Goal: Task Accomplishment & Management: Manage account settings

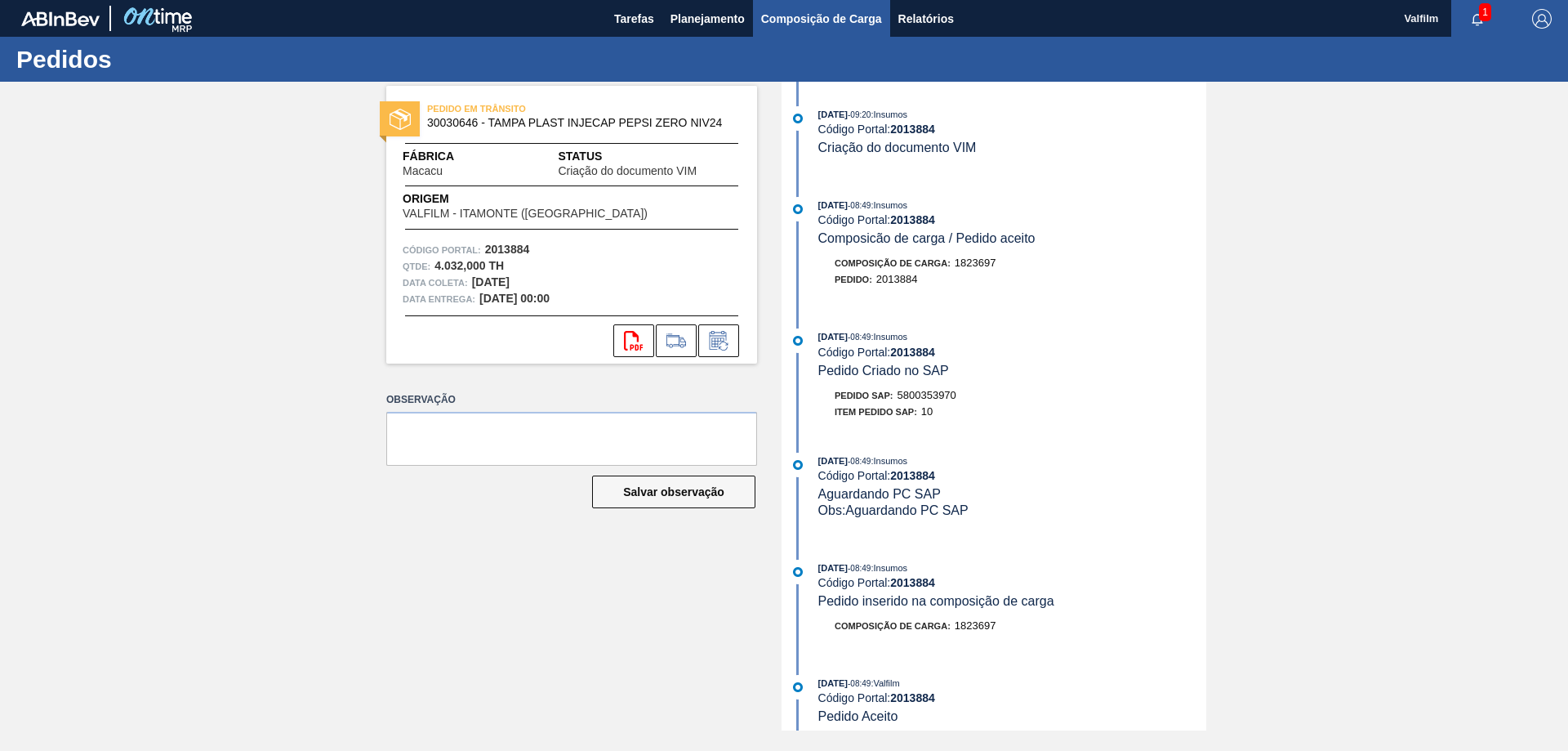
click at [794, 18] on span "Composição de Carga" at bounding box center [822, 18] width 121 height 19
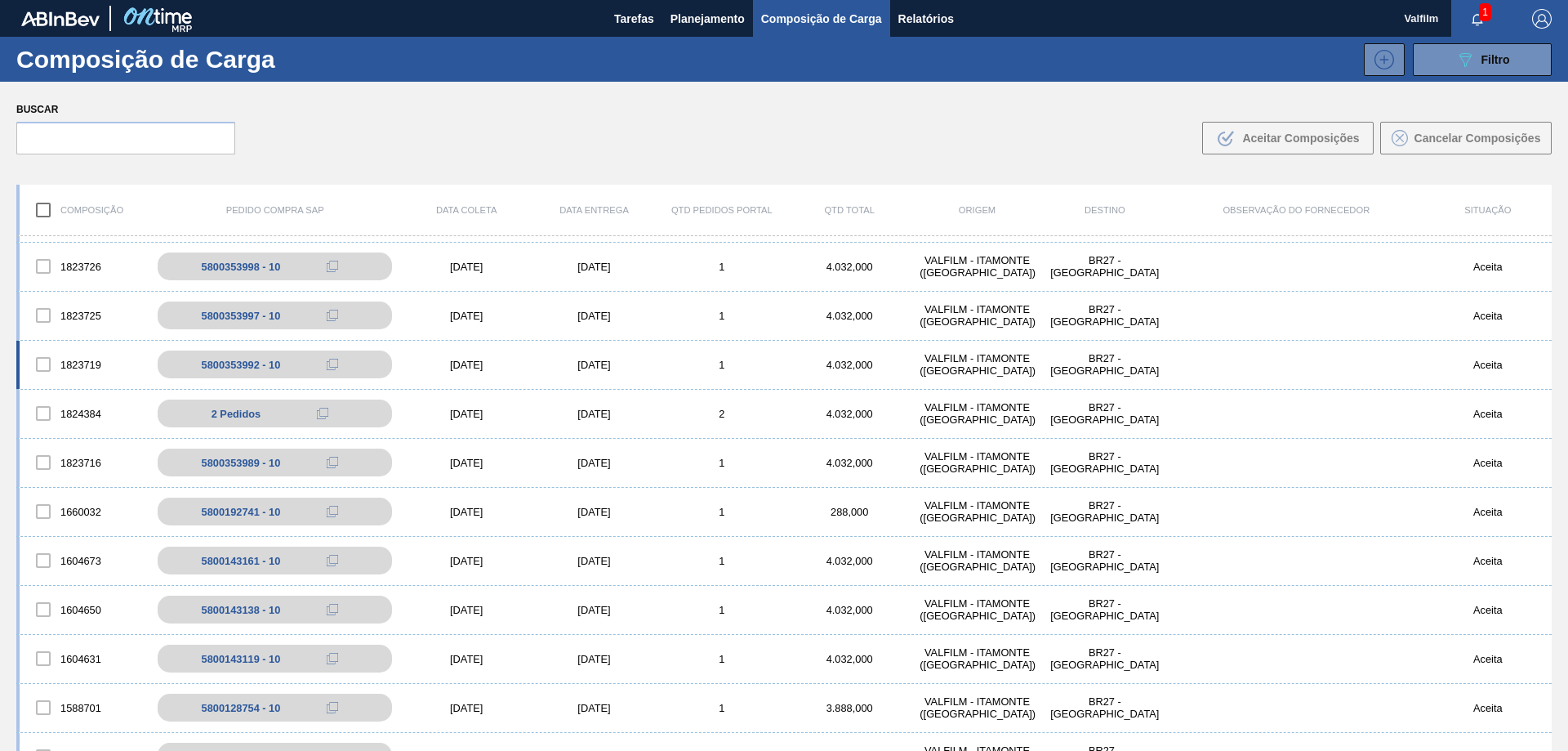
scroll to position [81, 0]
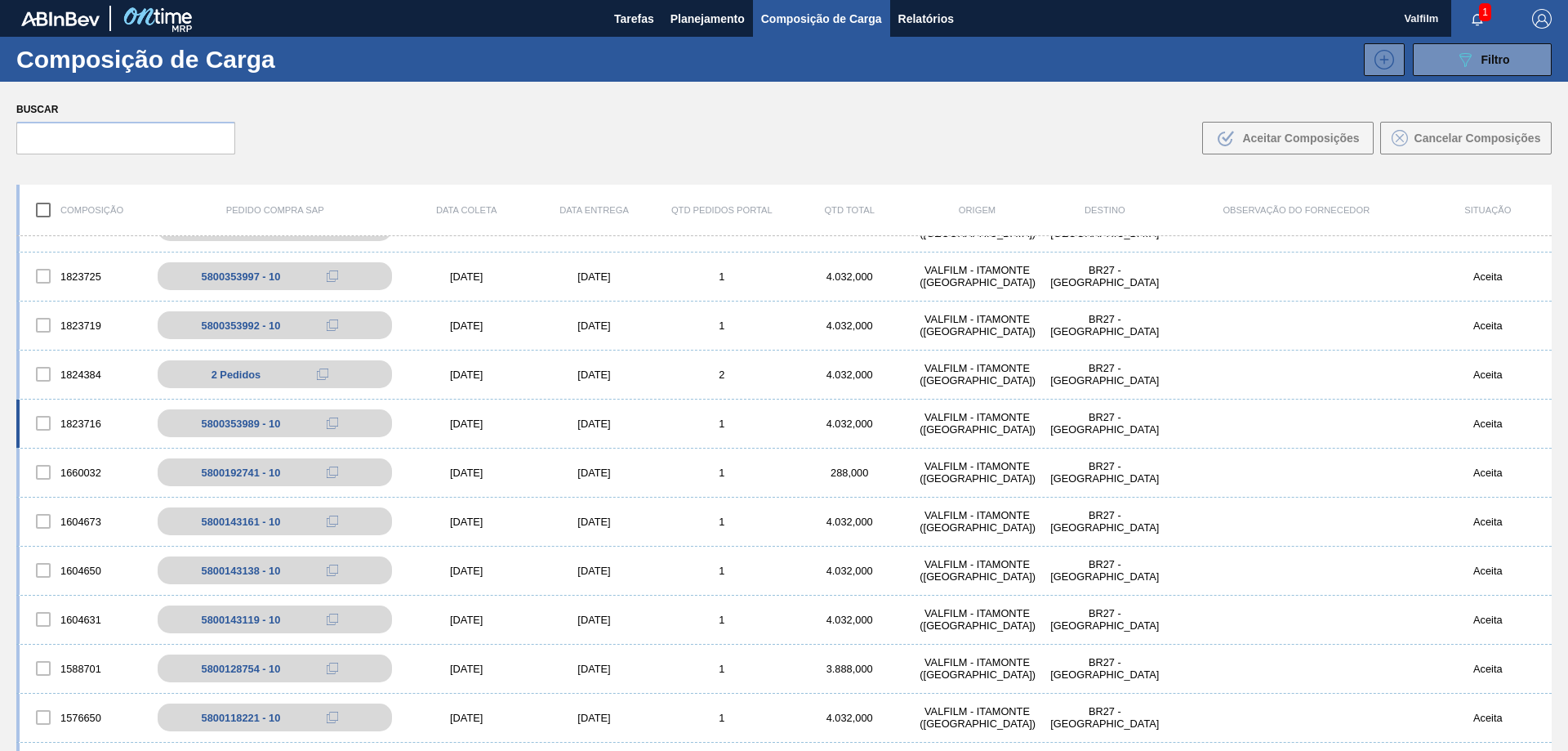
click at [597, 423] on div "[DATE]" at bounding box center [593, 423] width 127 height 12
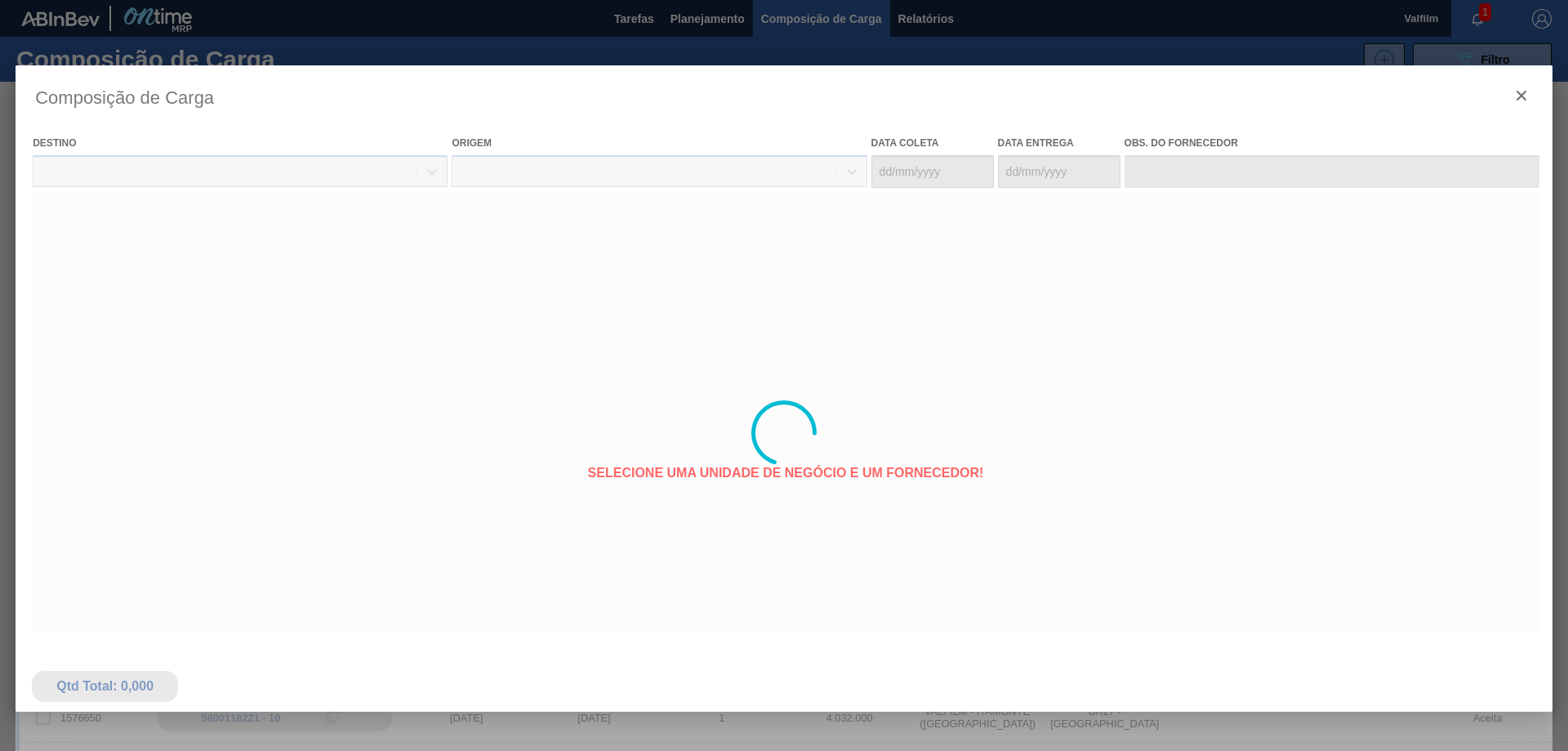
type coleta "[DATE]"
type entrega "[DATE]"
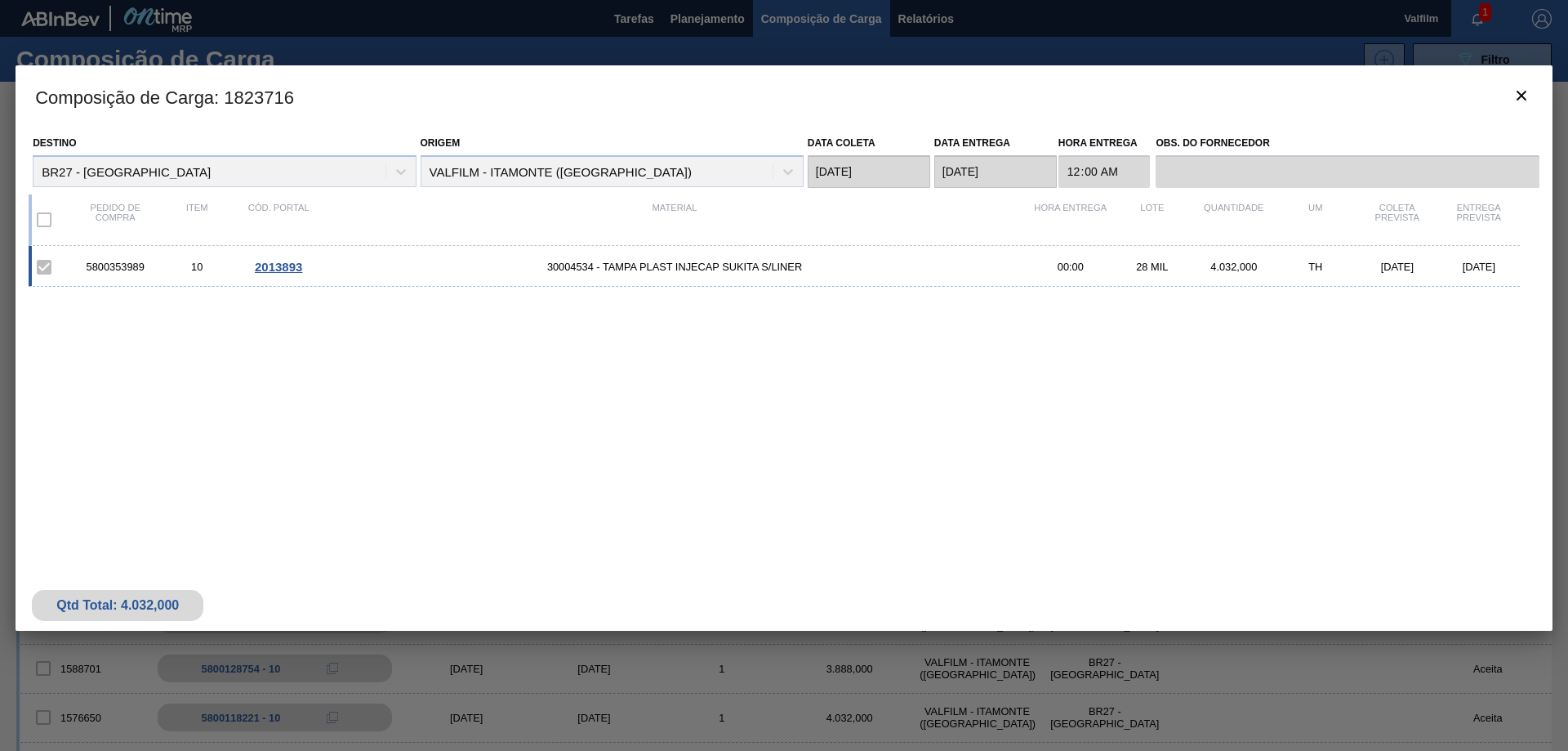
click at [285, 268] on span "2013893" at bounding box center [279, 266] width 47 height 14
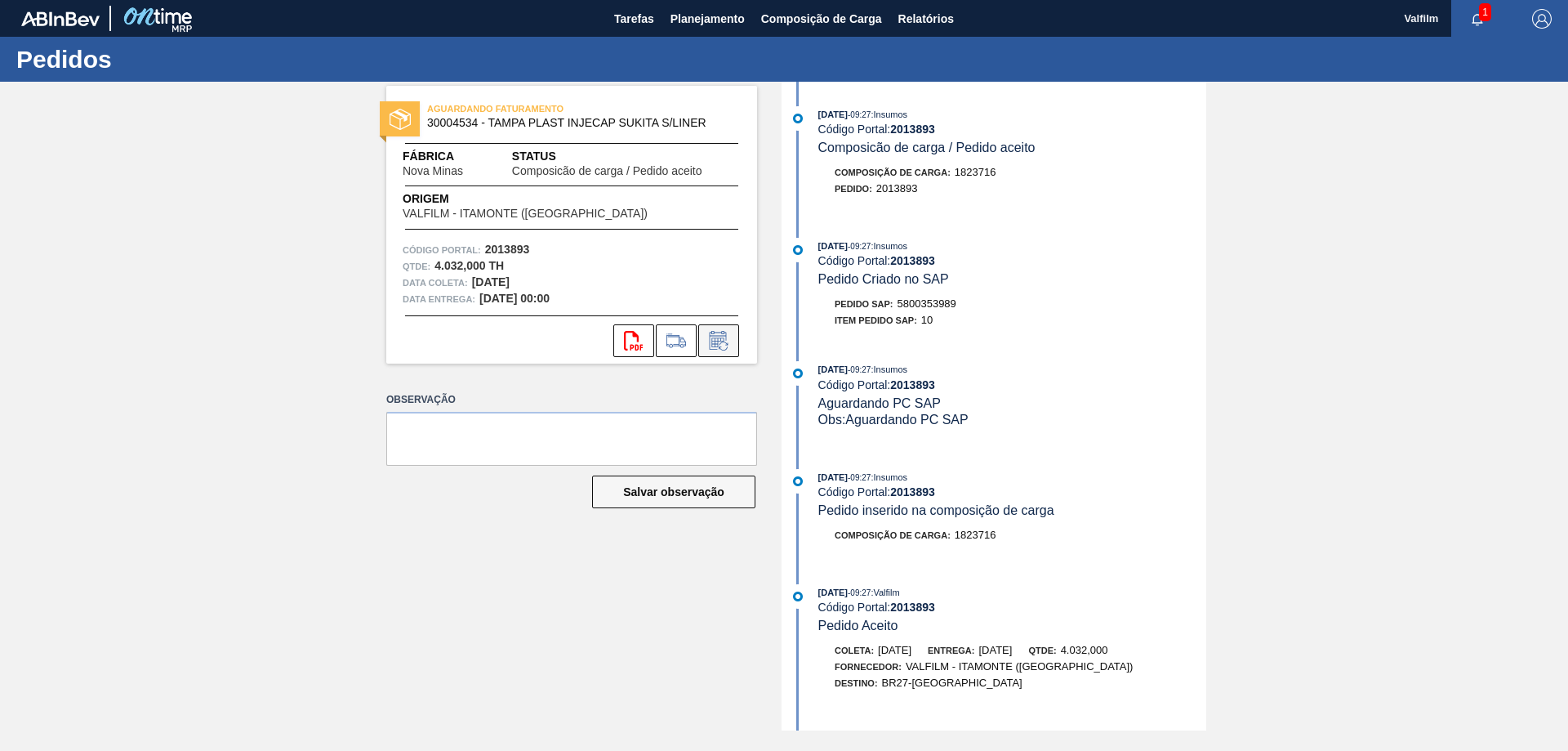
click at [723, 343] on icon at bounding box center [719, 340] width 26 height 19
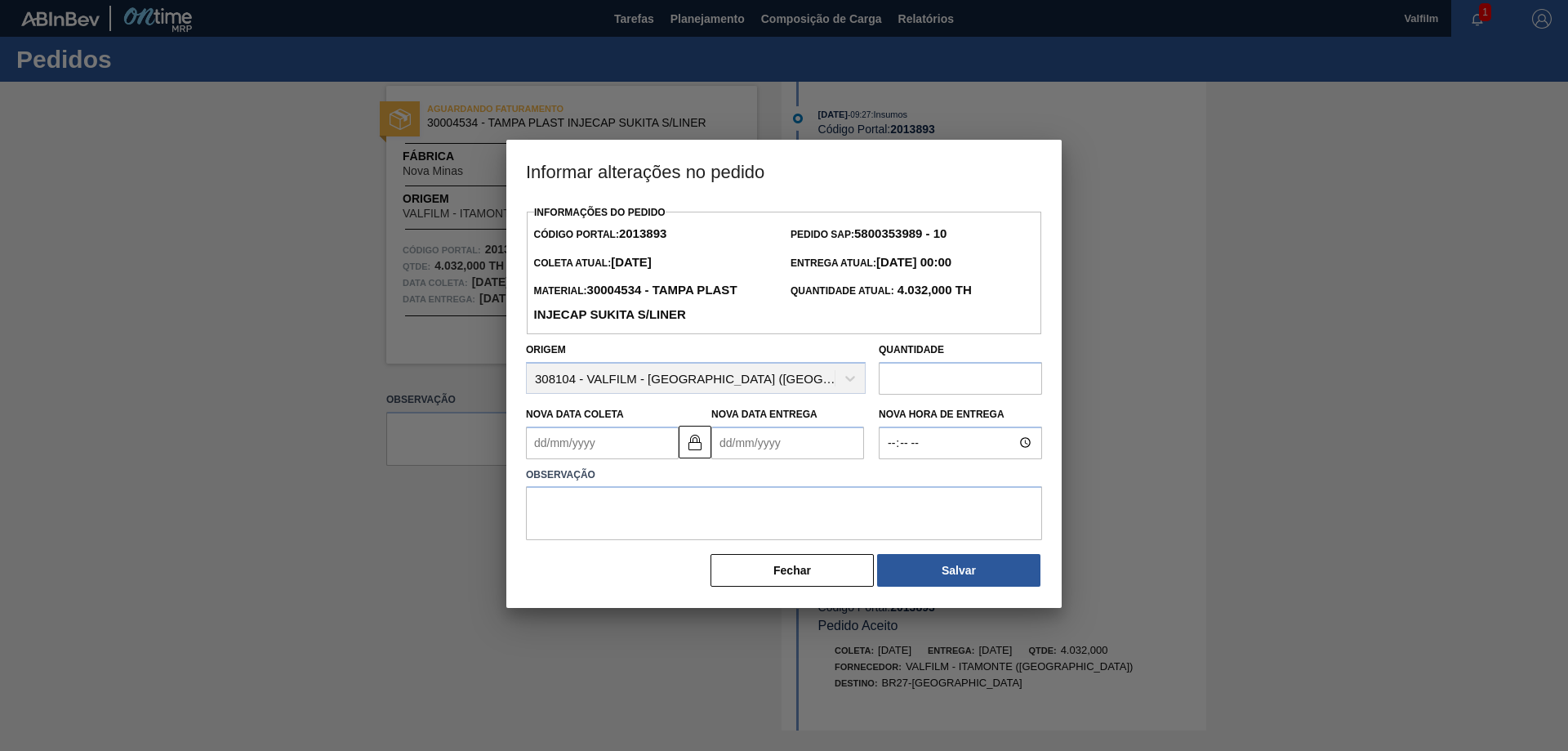
click at [632, 443] on Coleta2013893 "Nova Data Coleta" at bounding box center [602, 443] width 153 height 32
click at [653, 561] on div "11" at bounding box center [651, 560] width 22 height 22
type Coleta2013893 "[DATE]"
type Entrega2013893 "[DATE]"
click at [819, 506] on textarea at bounding box center [784, 514] width 516 height 54
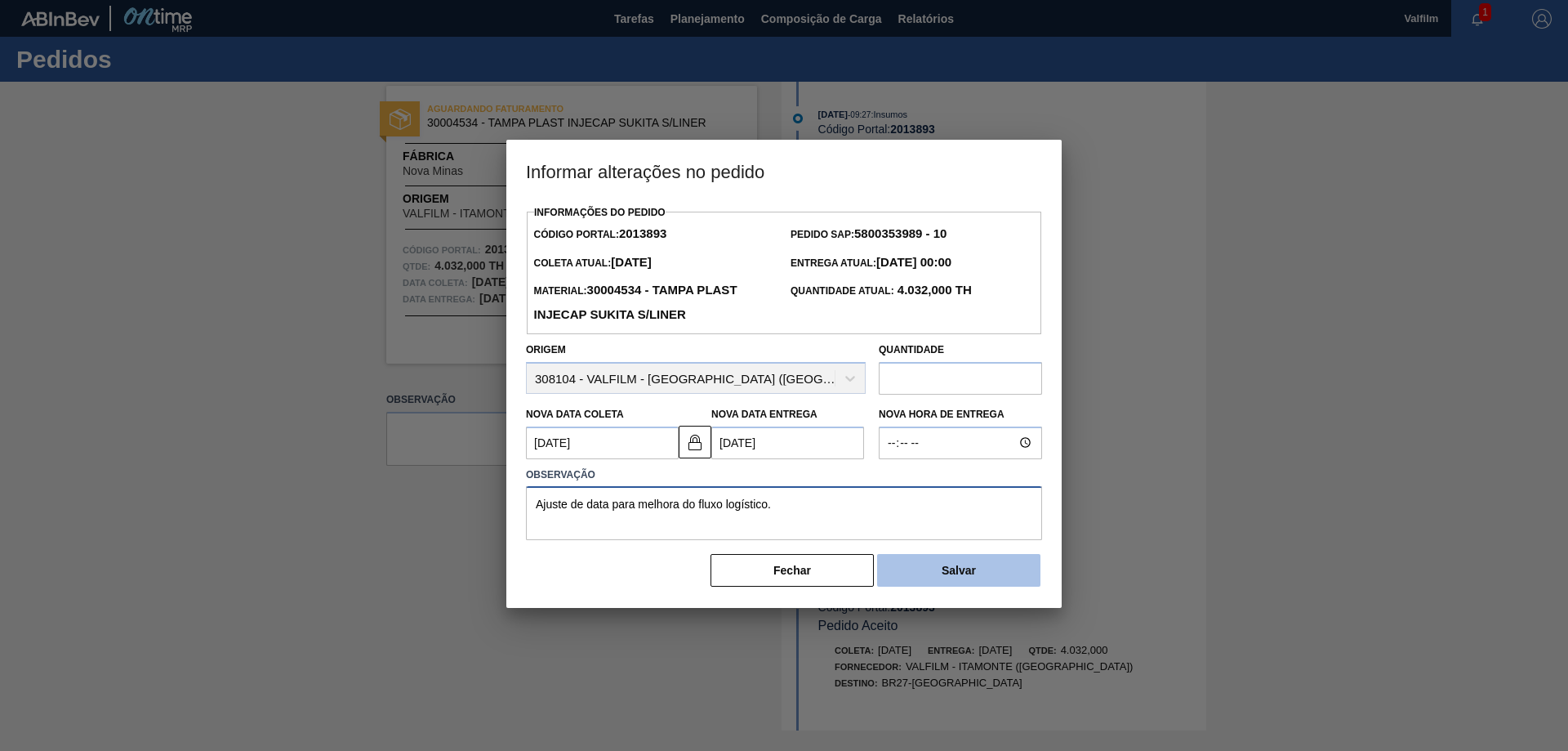
type textarea "Ajuste de data para melhora do fluxo logístico."
click at [981, 568] on button "Salvar" at bounding box center [959, 570] width 163 height 32
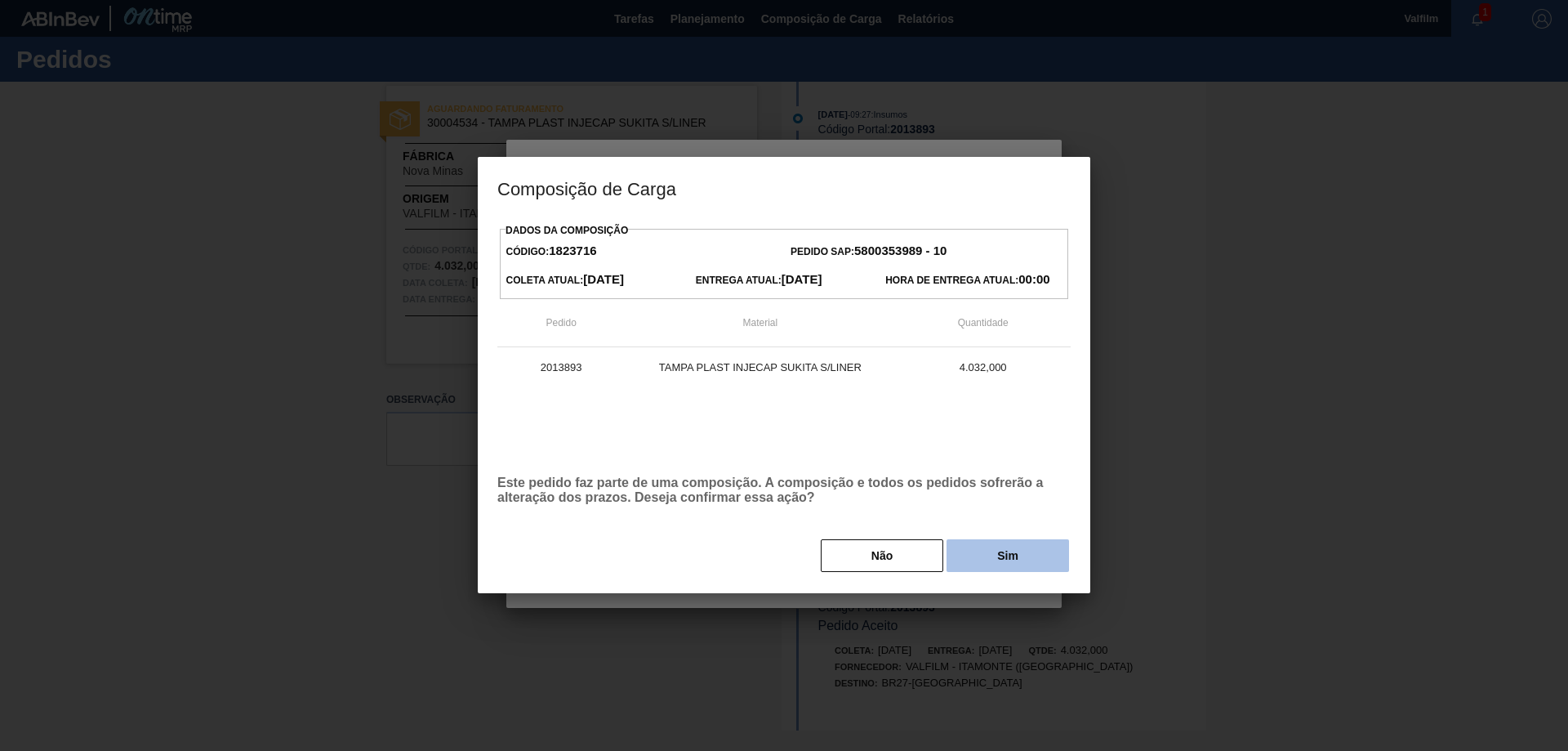
click at [1013, 558] on button "Sim" at bounding box center [1008, 555] width 123 height 32
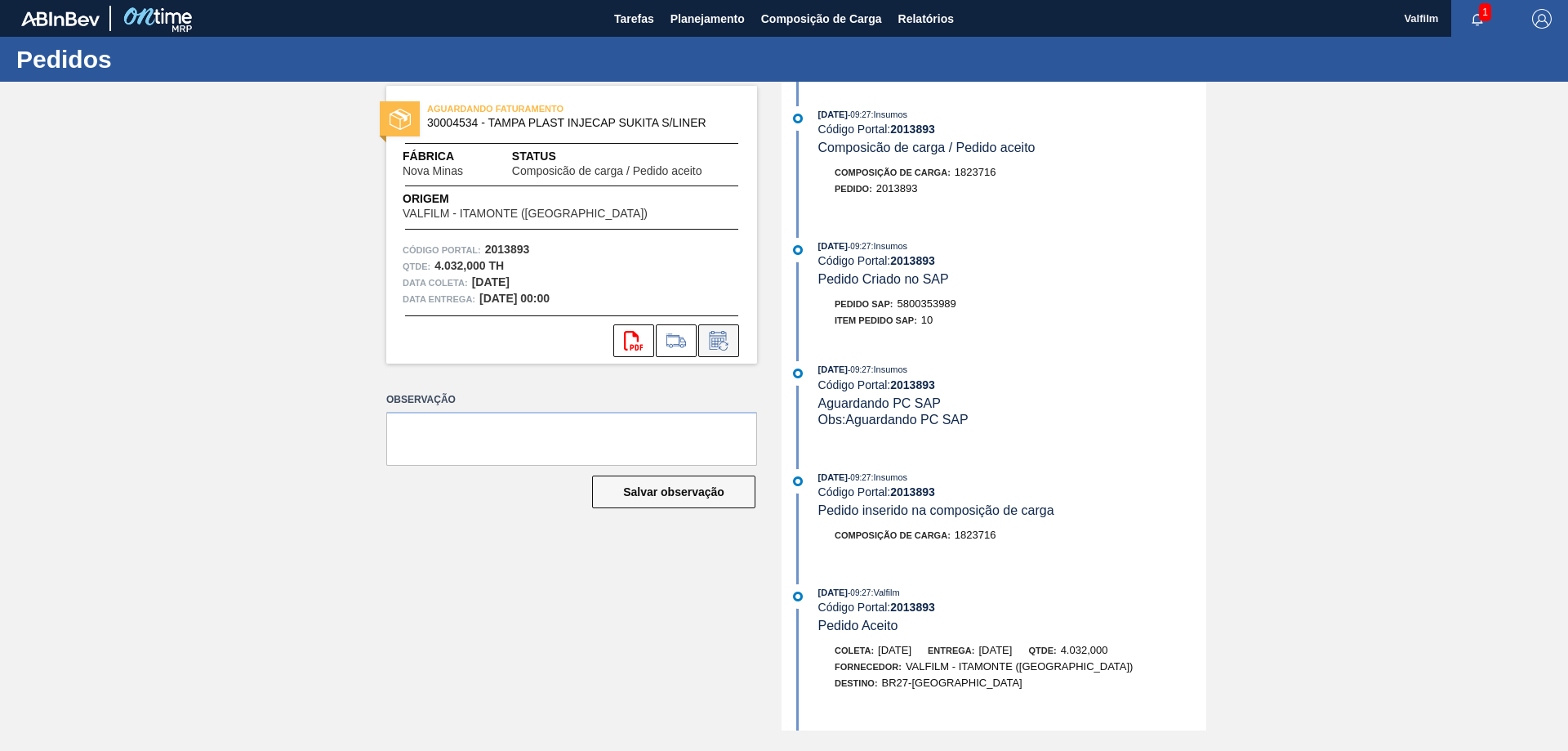
click at [717, 344] on icon at bounding box center [718, 342] width 12 height 10
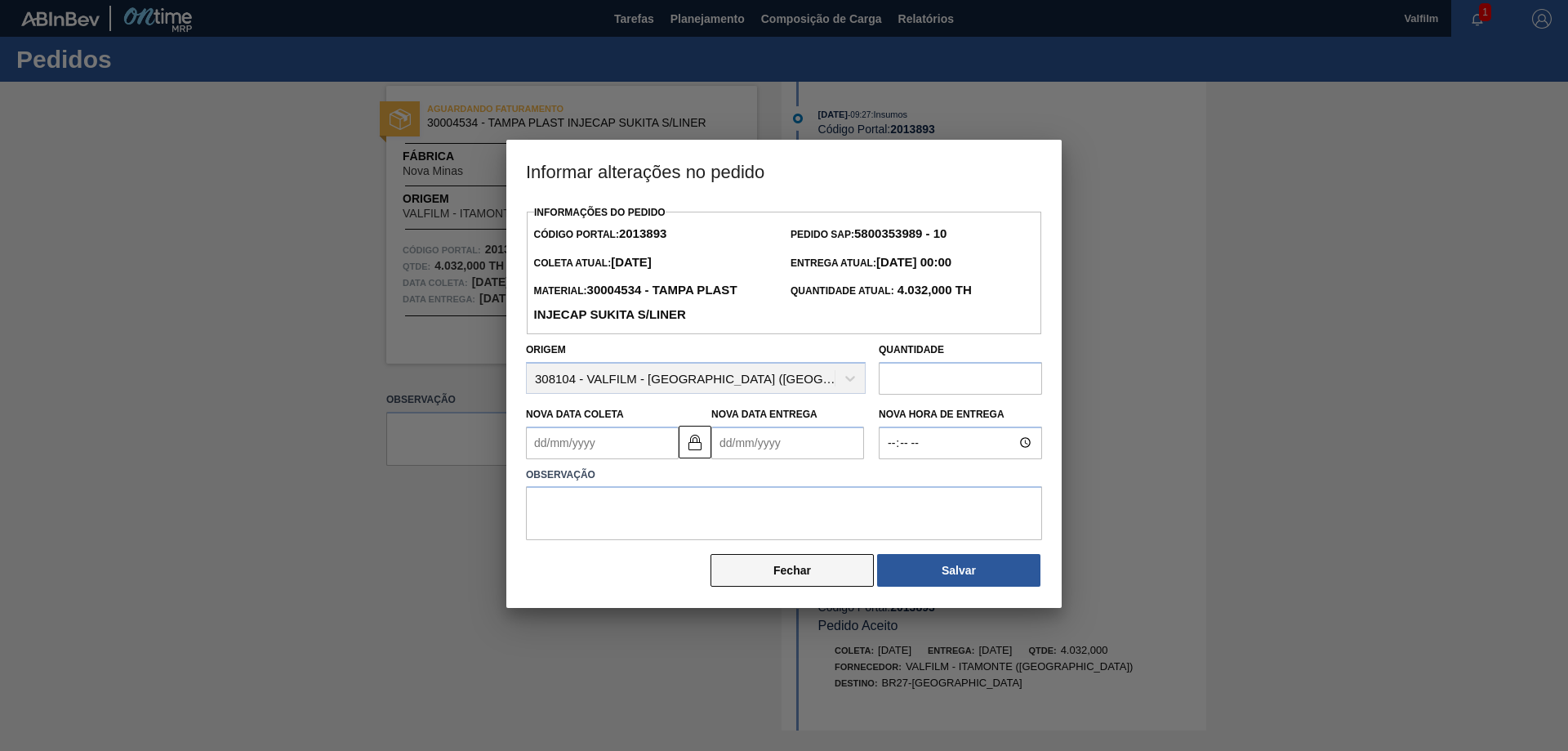
click at [805, 572] on button "Fechar" at bounding box center [792, 570] width 163 height 32
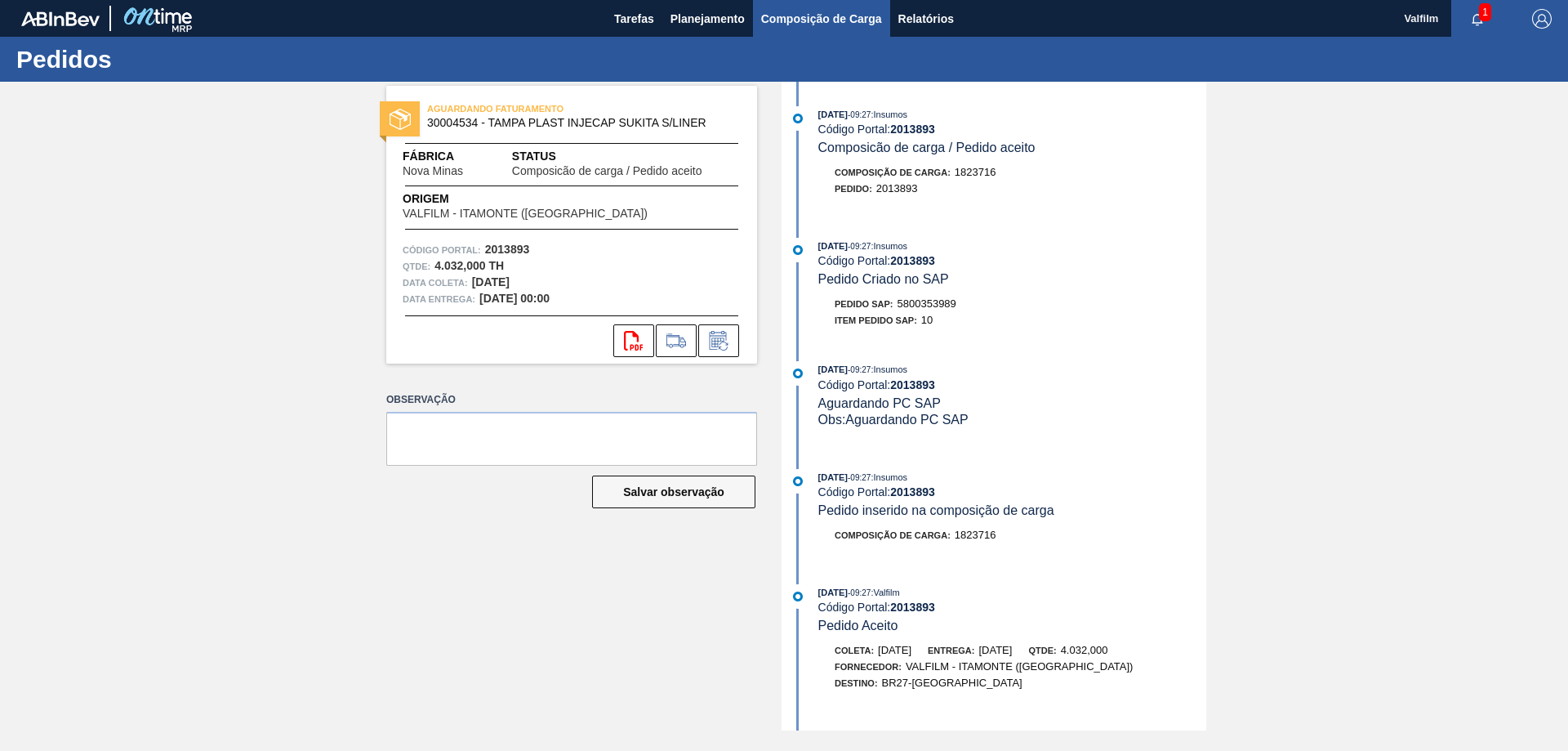
click at [797, 26] on span "Composição de Carga" at bounding box center [822, 18] width 121 height 19
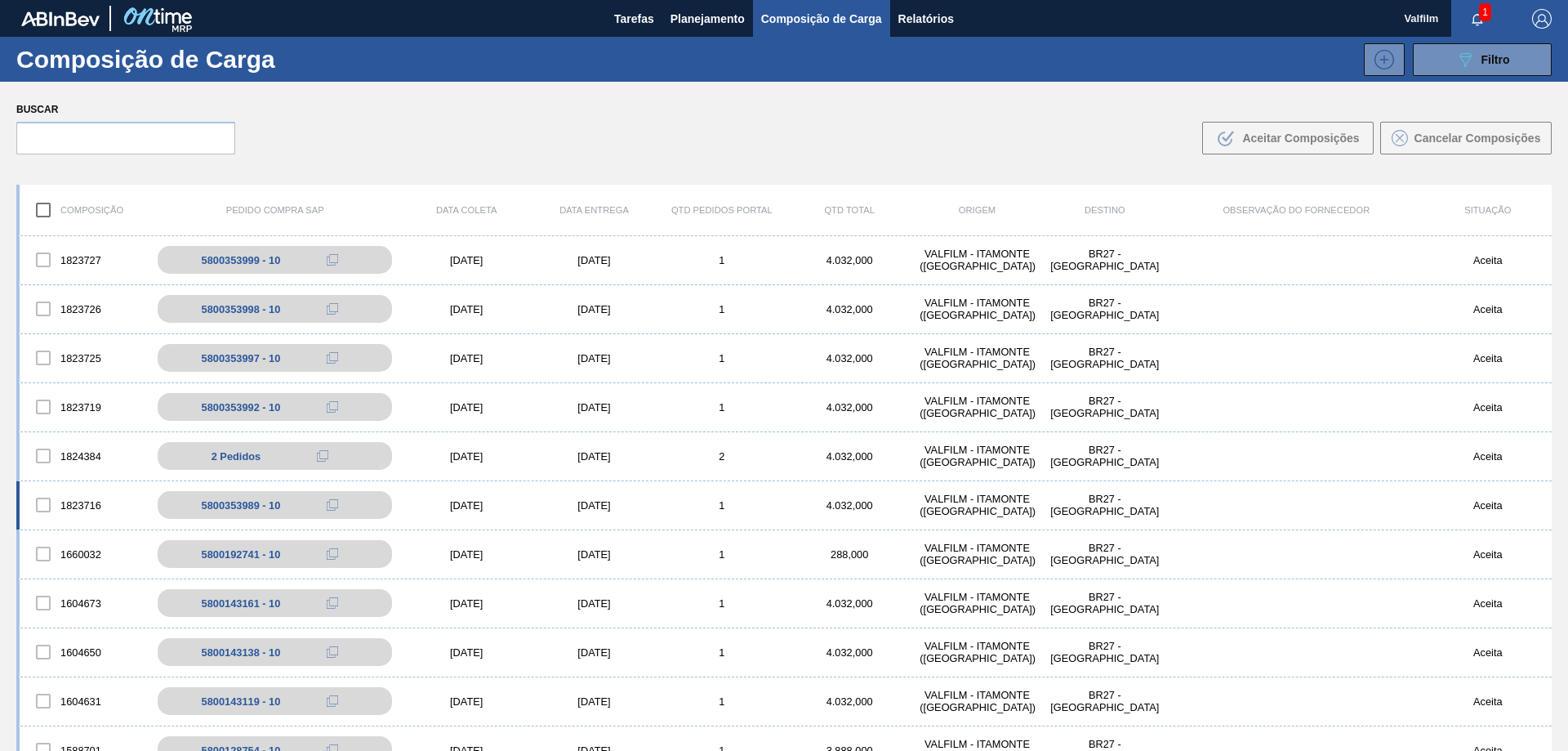
click at [592, 506] on div "[DATE]" at bounding box center [593, 505] width 127 height 12
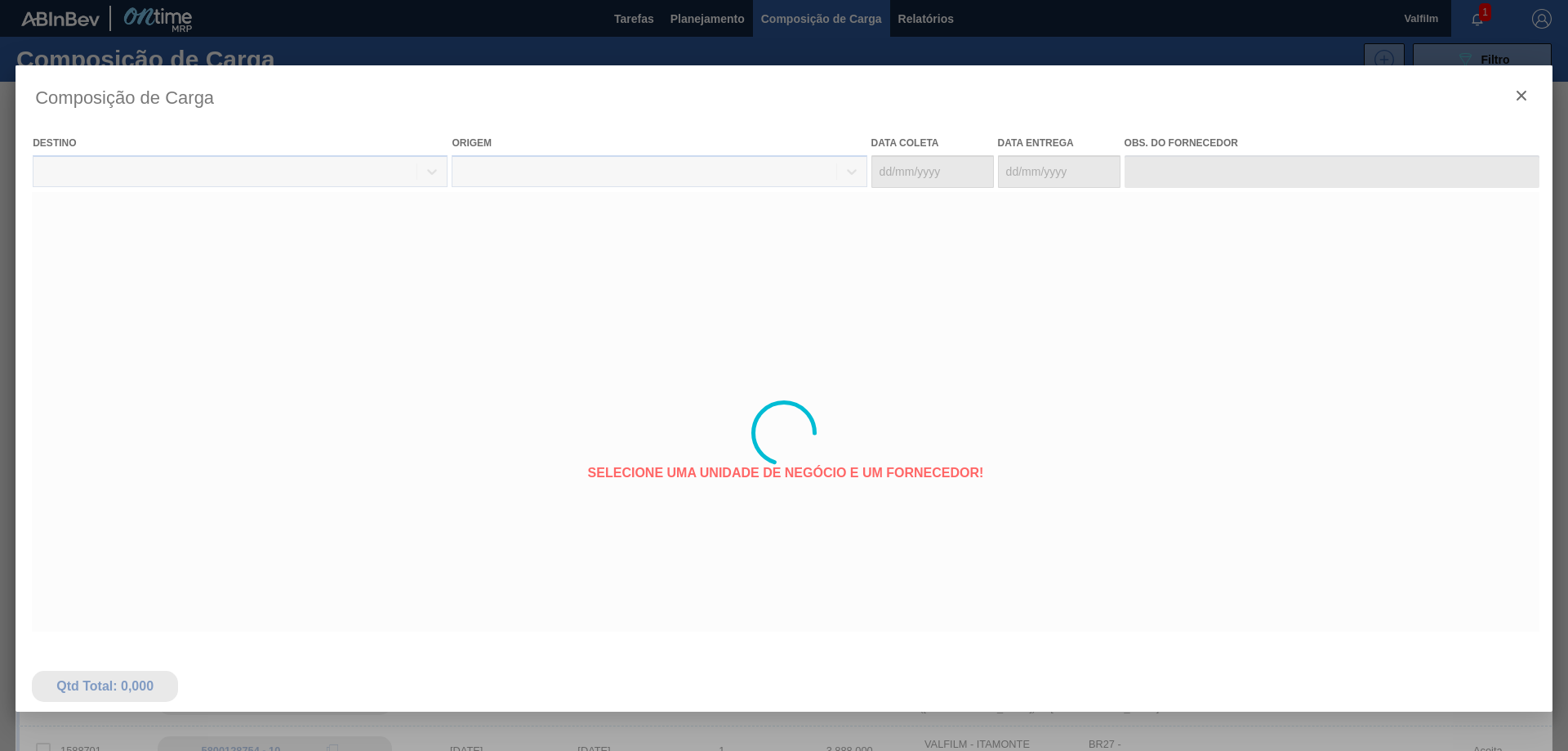
type coleta "[DATE]"
type entrega "[DATE]"
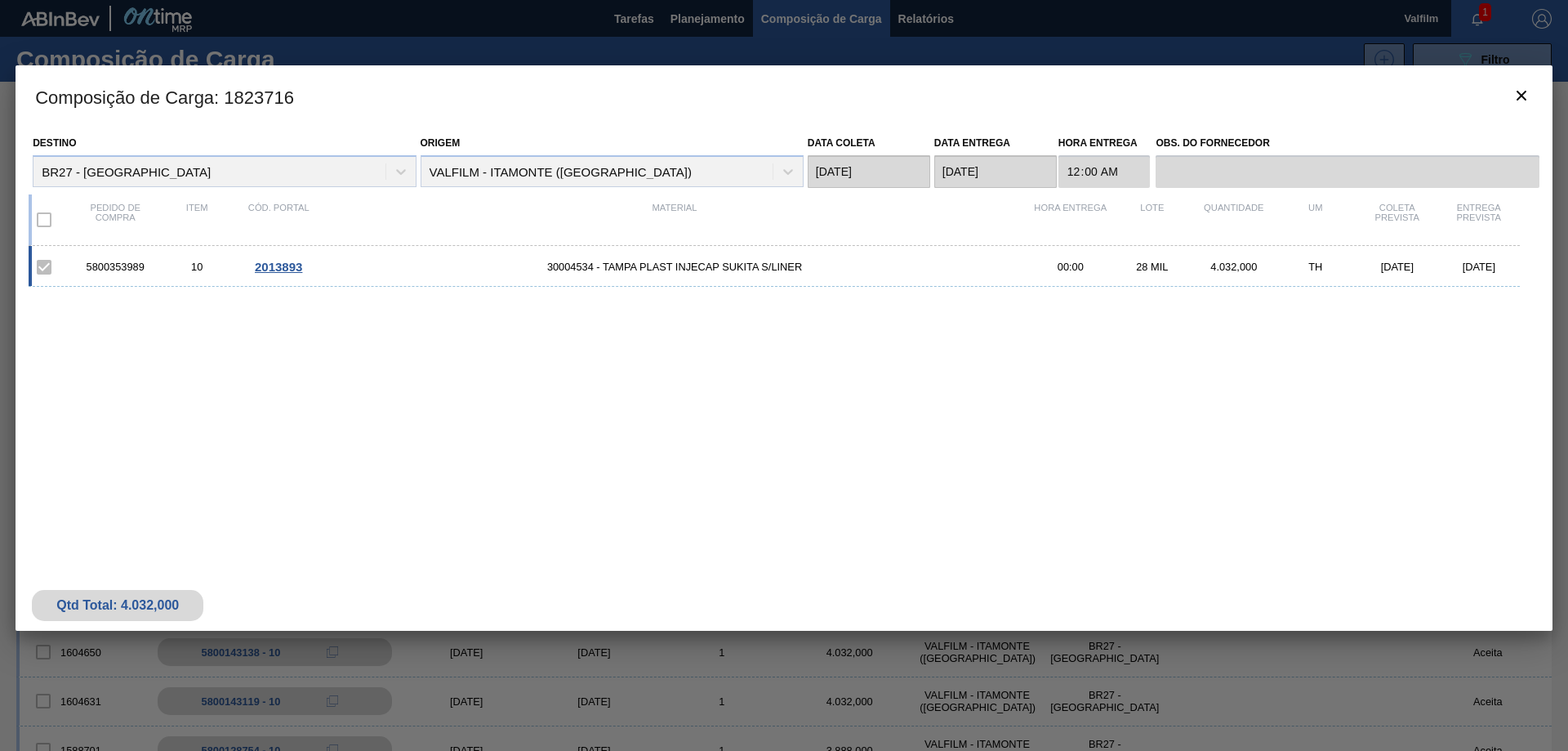
click at [272, 270] on span "2013893" at bounding box center [279, 266] width 47 height 14
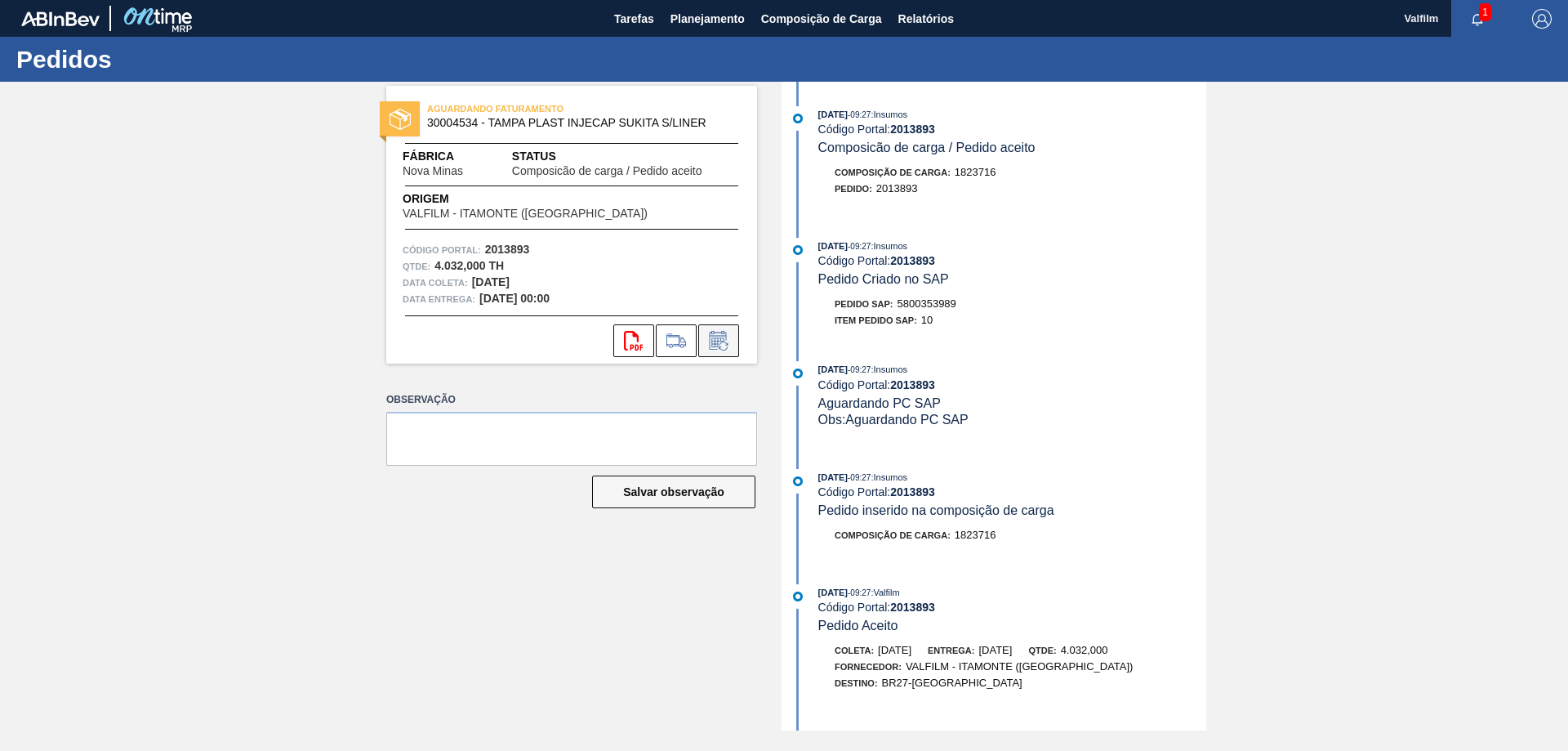
click at [715, 344] on icon at bounding box center [718, 342] width 12 height 10
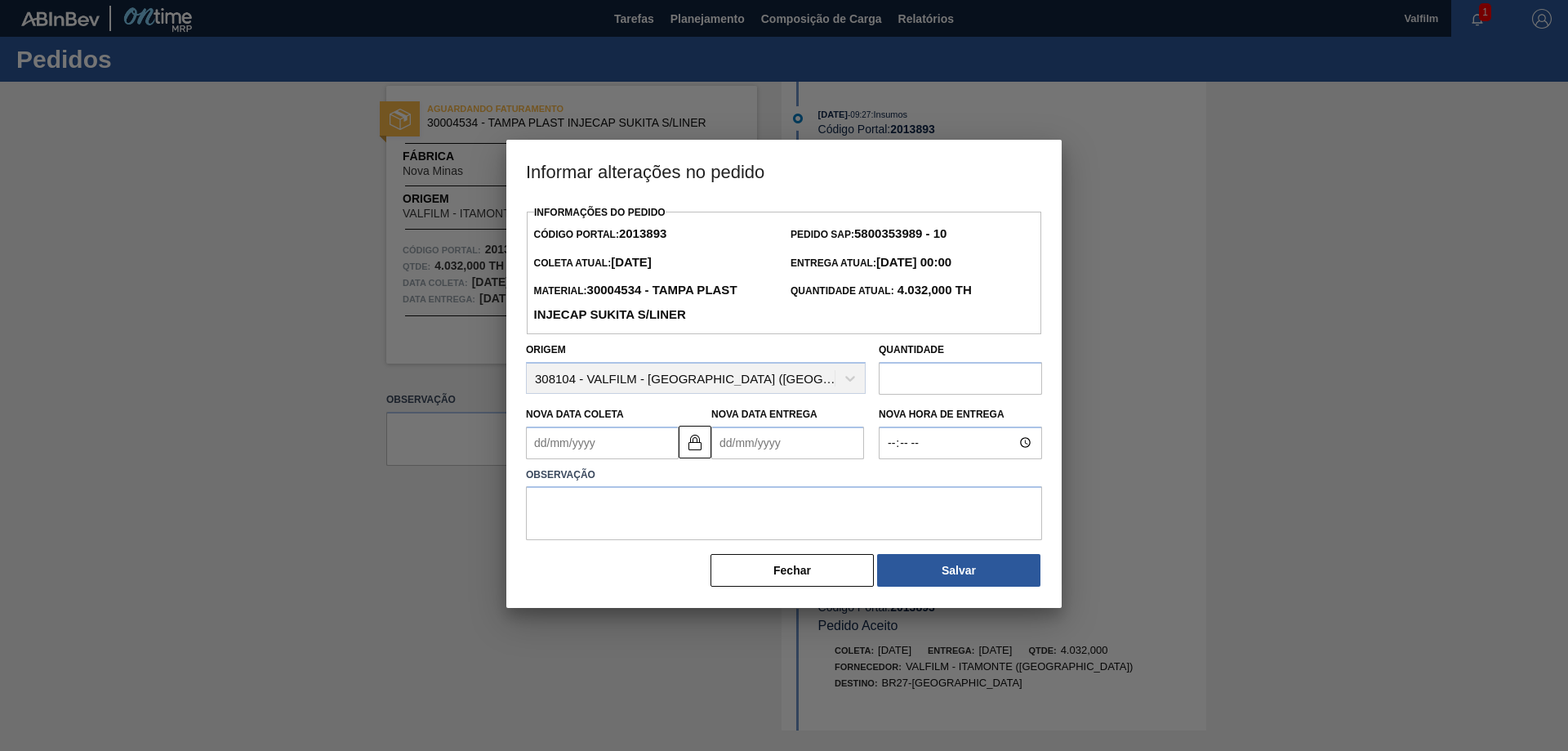
click at [620, 443] on Coleta2013893 "Nova Data Coleta" at bounding box center [602, 443] width 153 height 32
click at [653, 561] on div "11" at bounding box center [651, 560] width 22 height 22
type Coleta2013893 "[DATE]"
type Entrega2013893 "[DATE]"
click at [887, 511] on textarea at bounding box center [784, 514] width 516 height 54
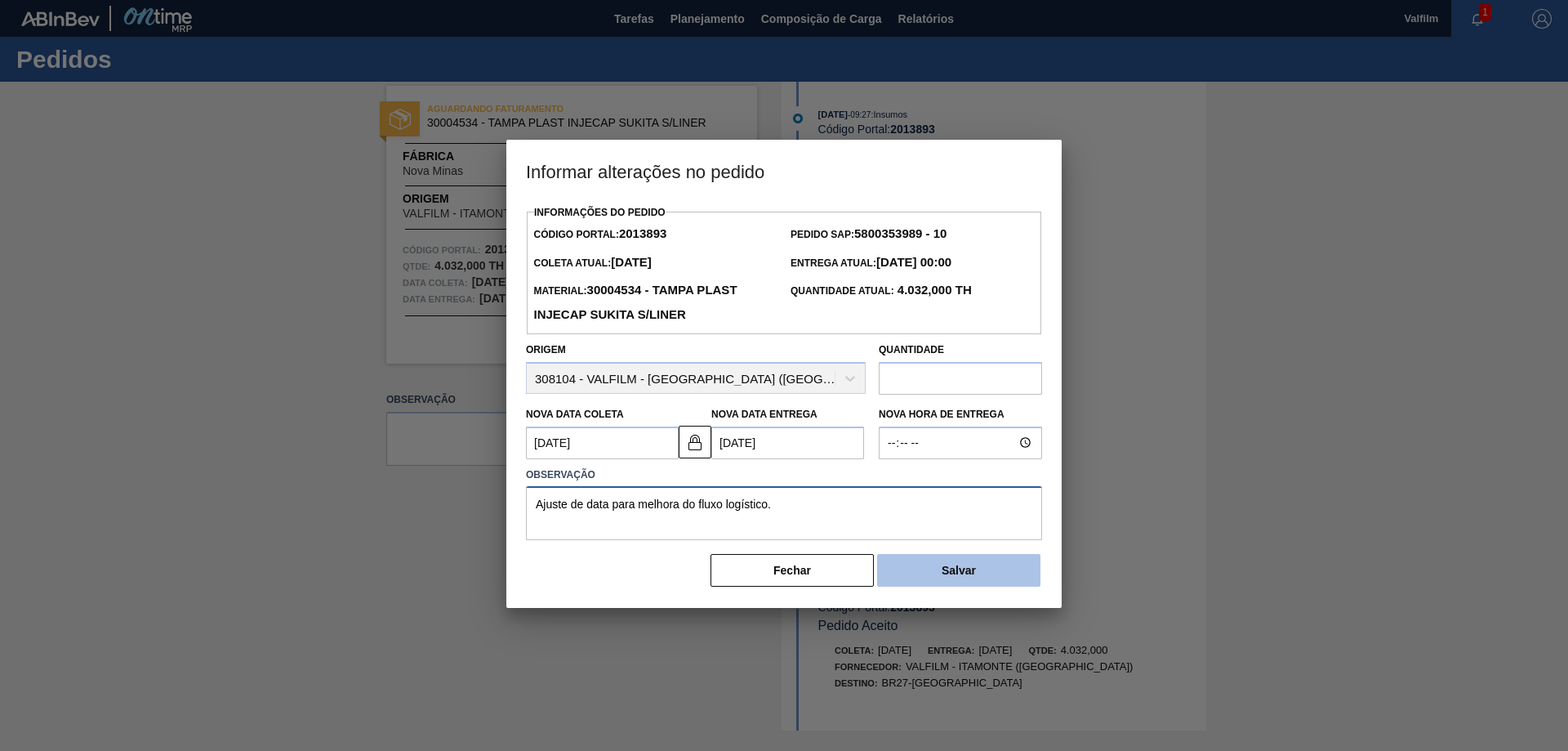
type textarea "Ajuste de data para melhora do fluxo logístico."
click at [943, 570] on button "Salvar" at bounding box center [959, 570] width 163 height 32
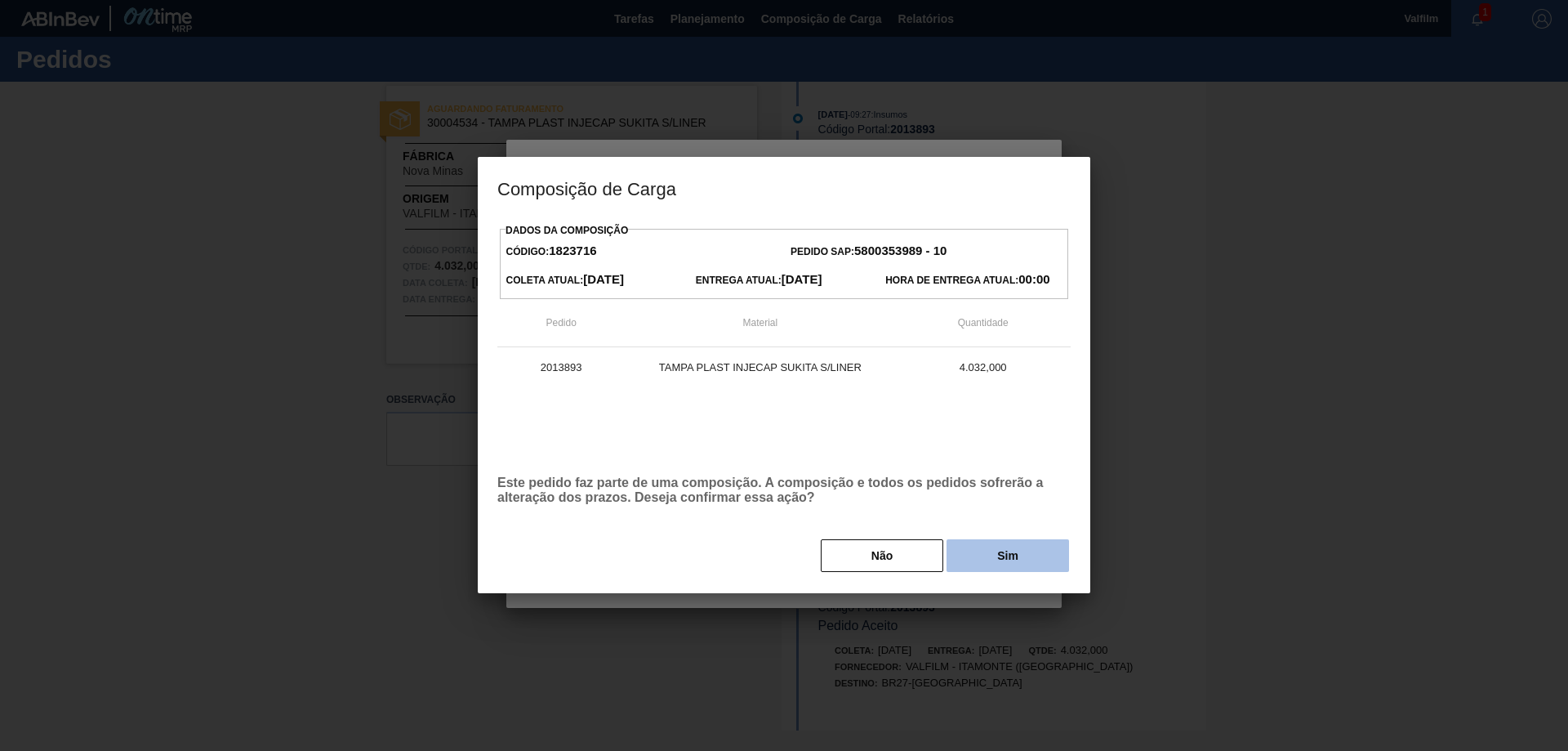
click at [998, 554] on button "Sim" at bounding box center [1008, 555] width 123 height 32
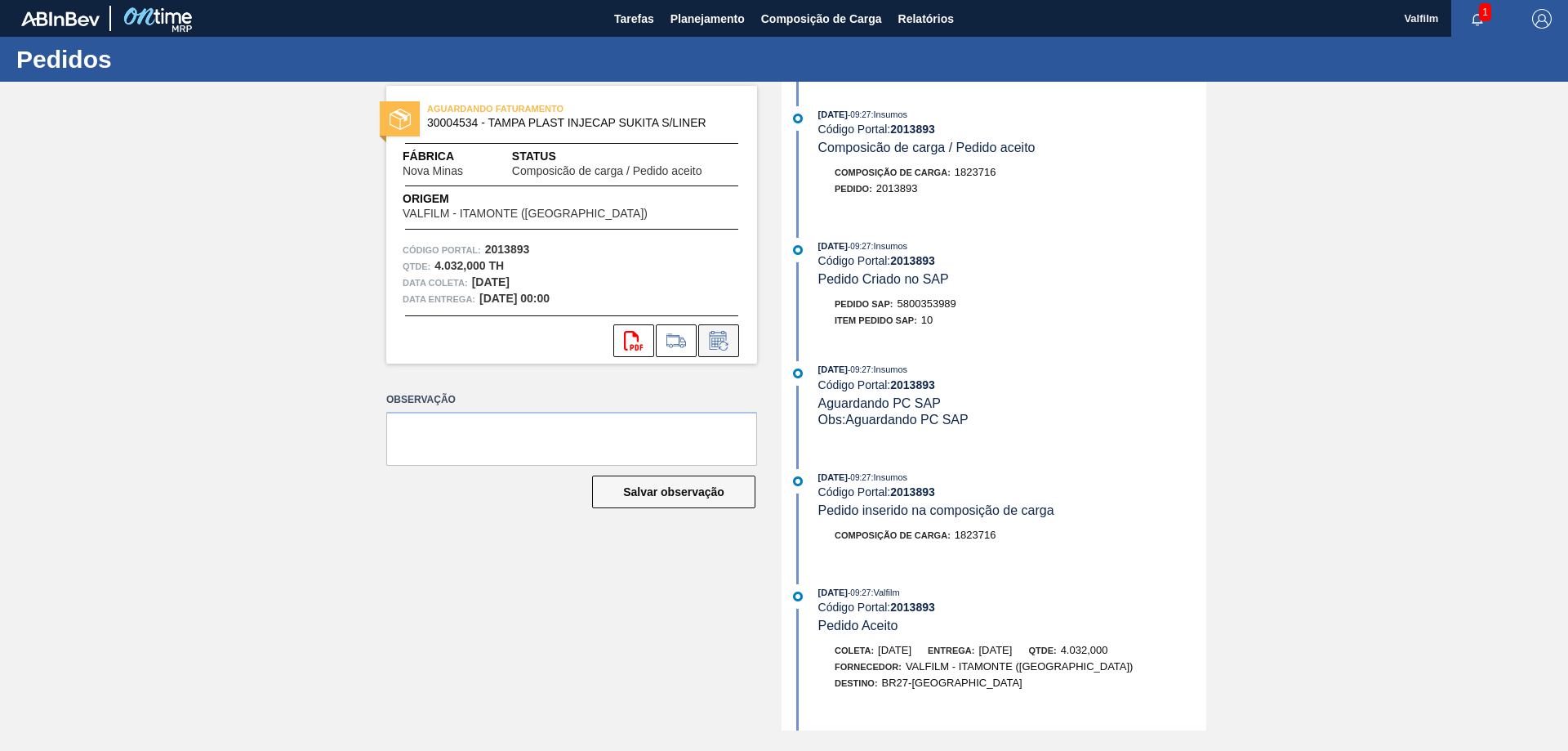
click at [720, 343] on icon at bounding box center [719, 340] width 26 height 19
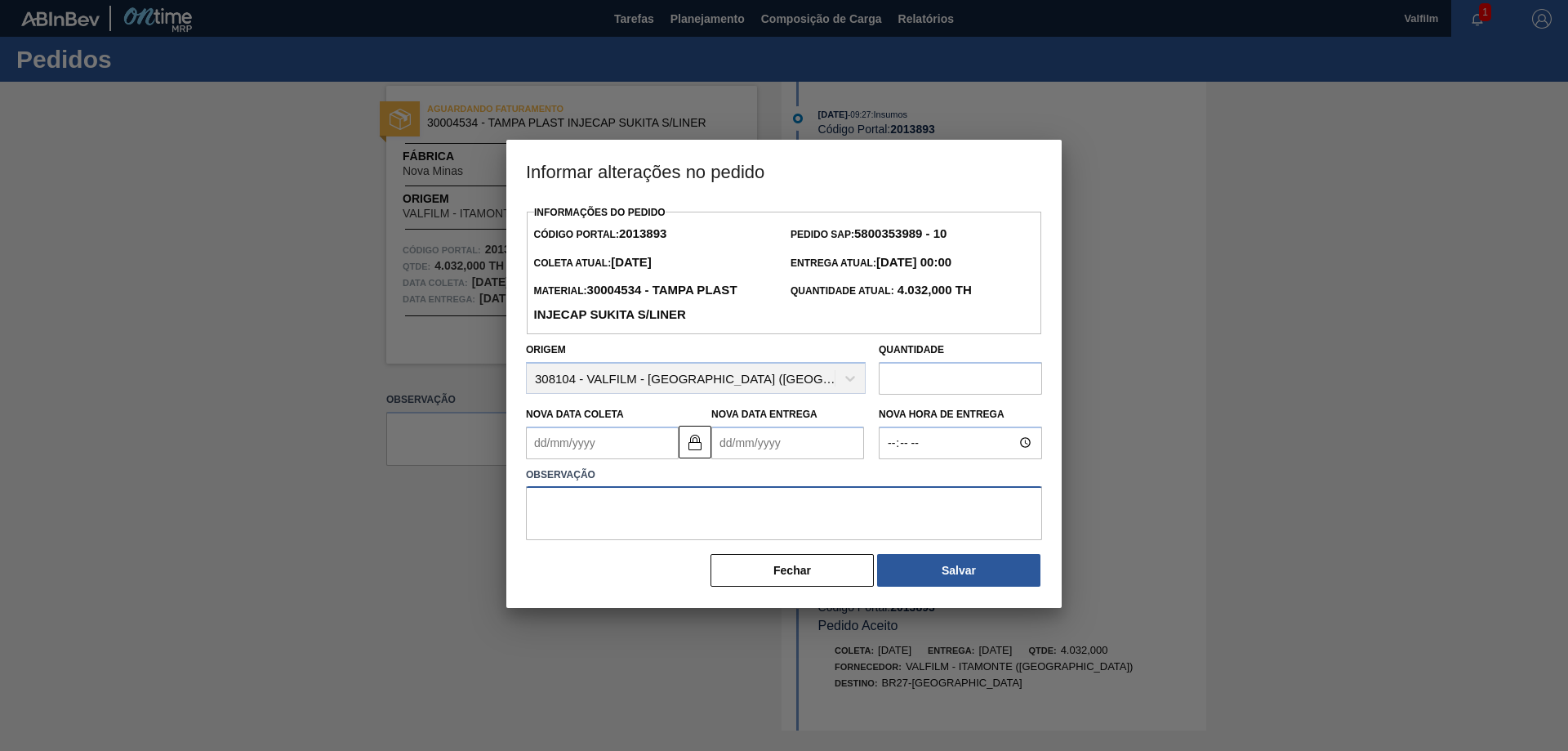
click at [670, 492] on textarea at bounding box center [784, 514] width 516 height 54
click at [667, 443] on Coleta2013893 "Nova Data Coleta" at bounding box center [602, 443] width 153 height 32
click at [645, 561] on div "11" at bounding box center [651, 560] width 22 height 22
type Coleta2013893 "[DATE]"
type Entrega2013893 "[DATE]"
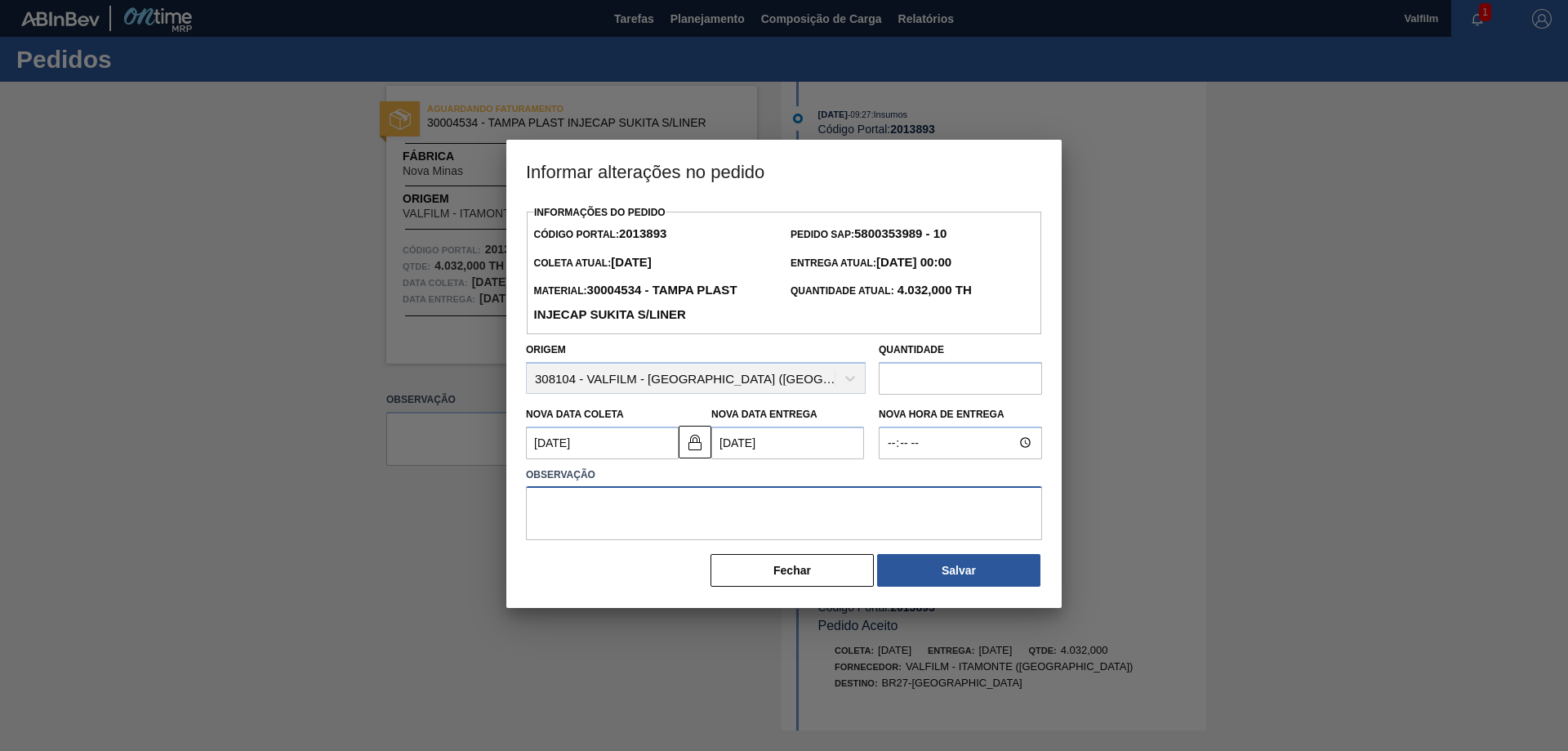
click at [801, 504] on textarea at bounding box center [784, 514] width 516 height 54
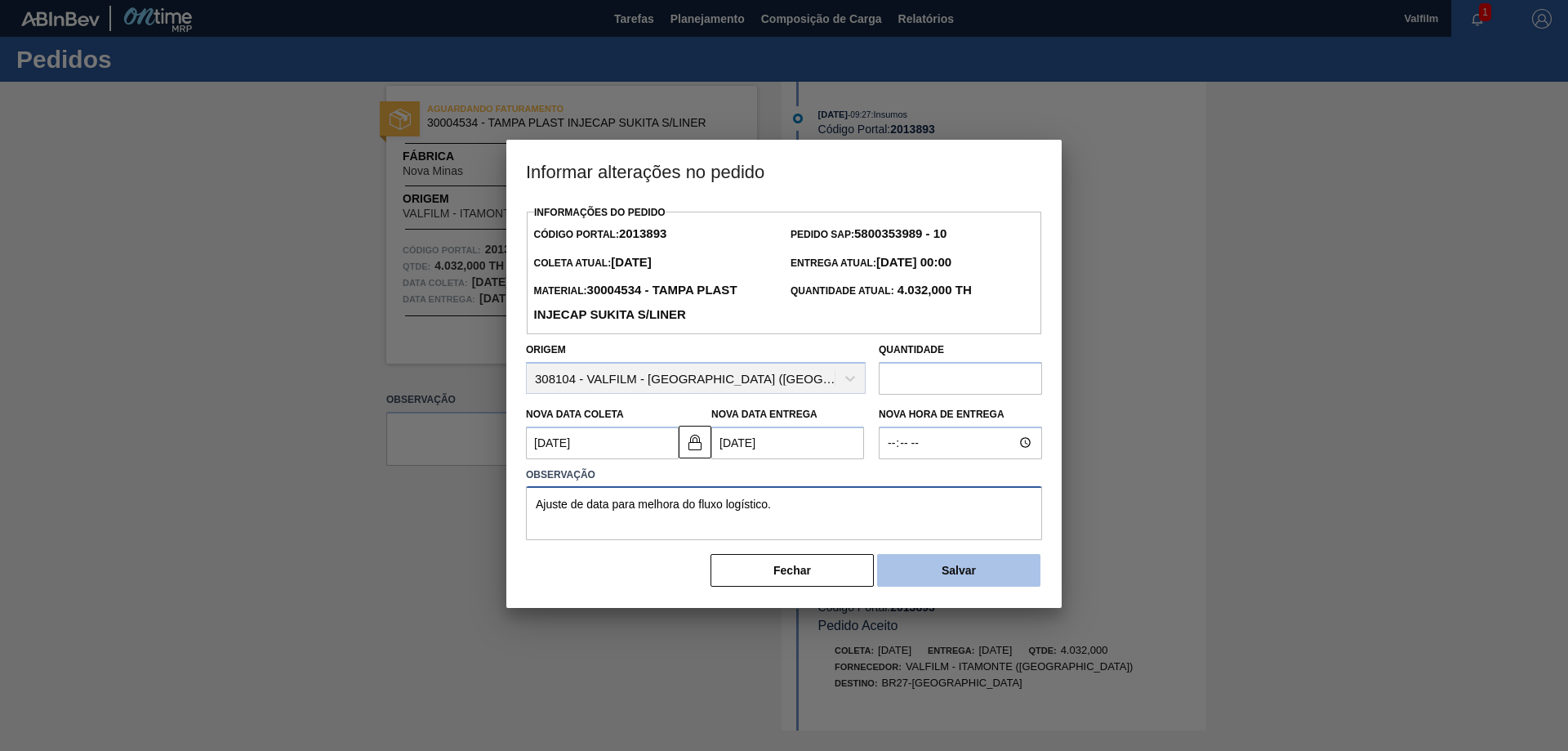
type textarea "Ajuste de data para melhora do fluxo logístico."
click at [976, 572] on button "Salvar" at bounding box center [959, 570] width 163 height 32
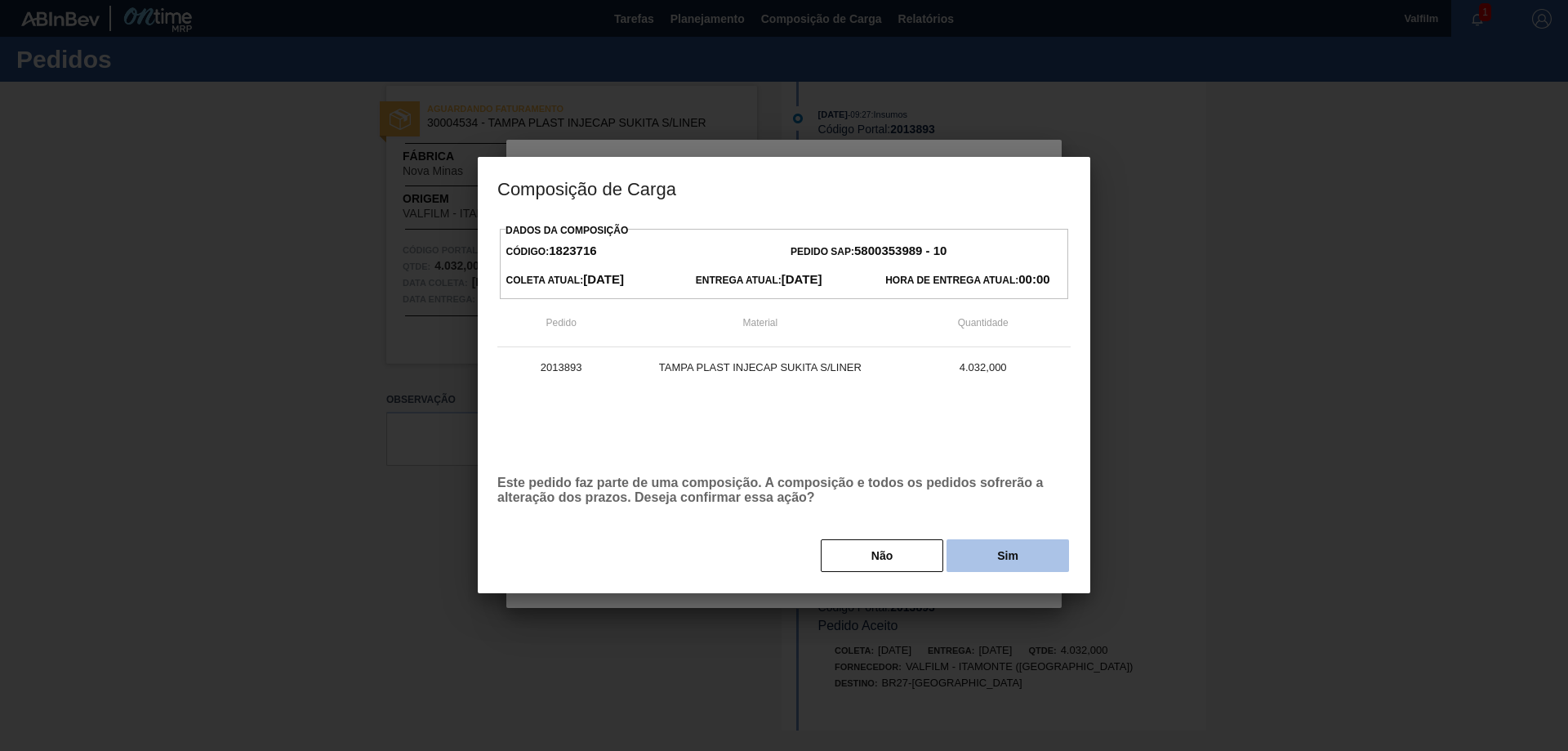
click at [996, 553] on button "Sim" at bounding box center [1008, 555] width 123 height 32
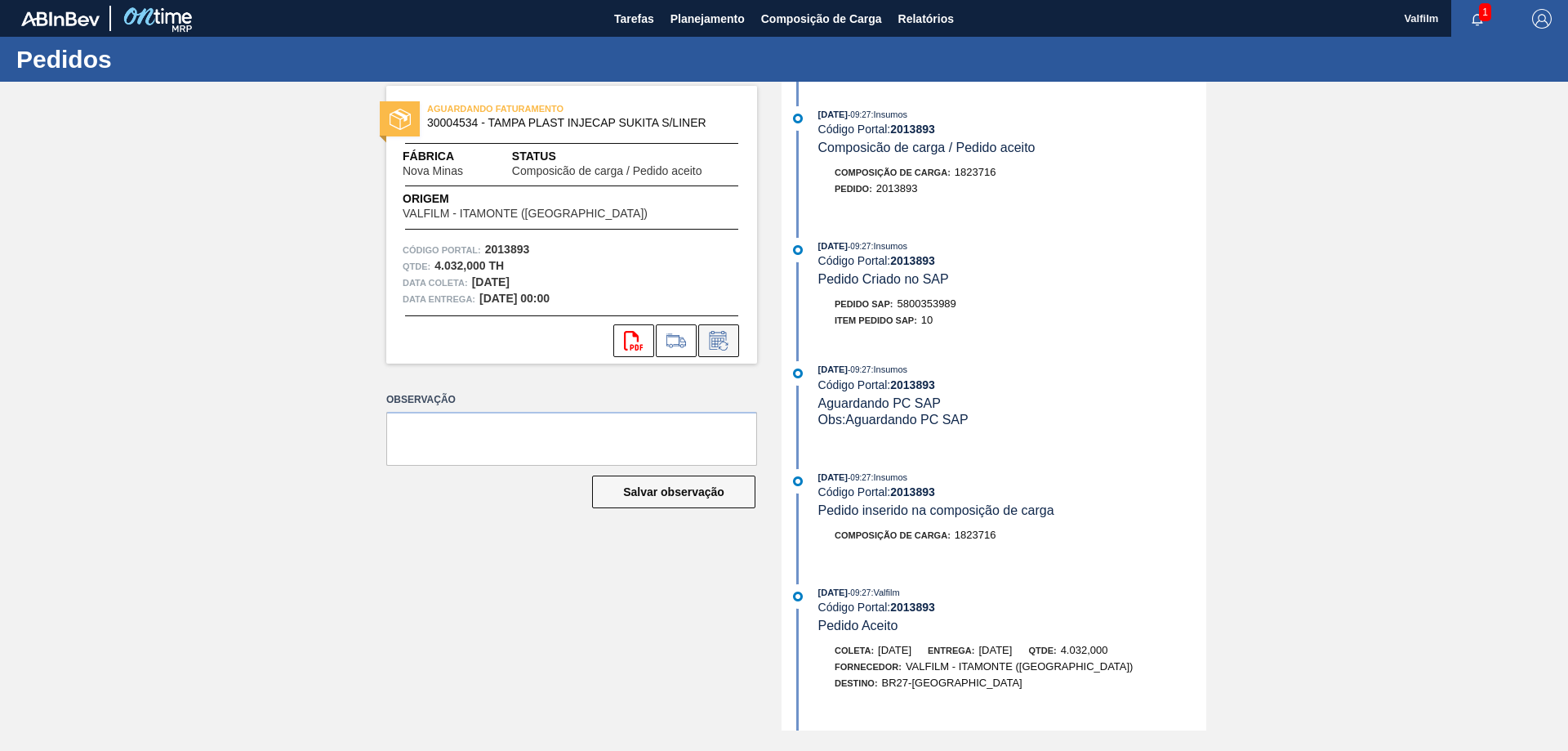
click at [725, 343] on icon at bounding box center [719, 340] width 26 height 19
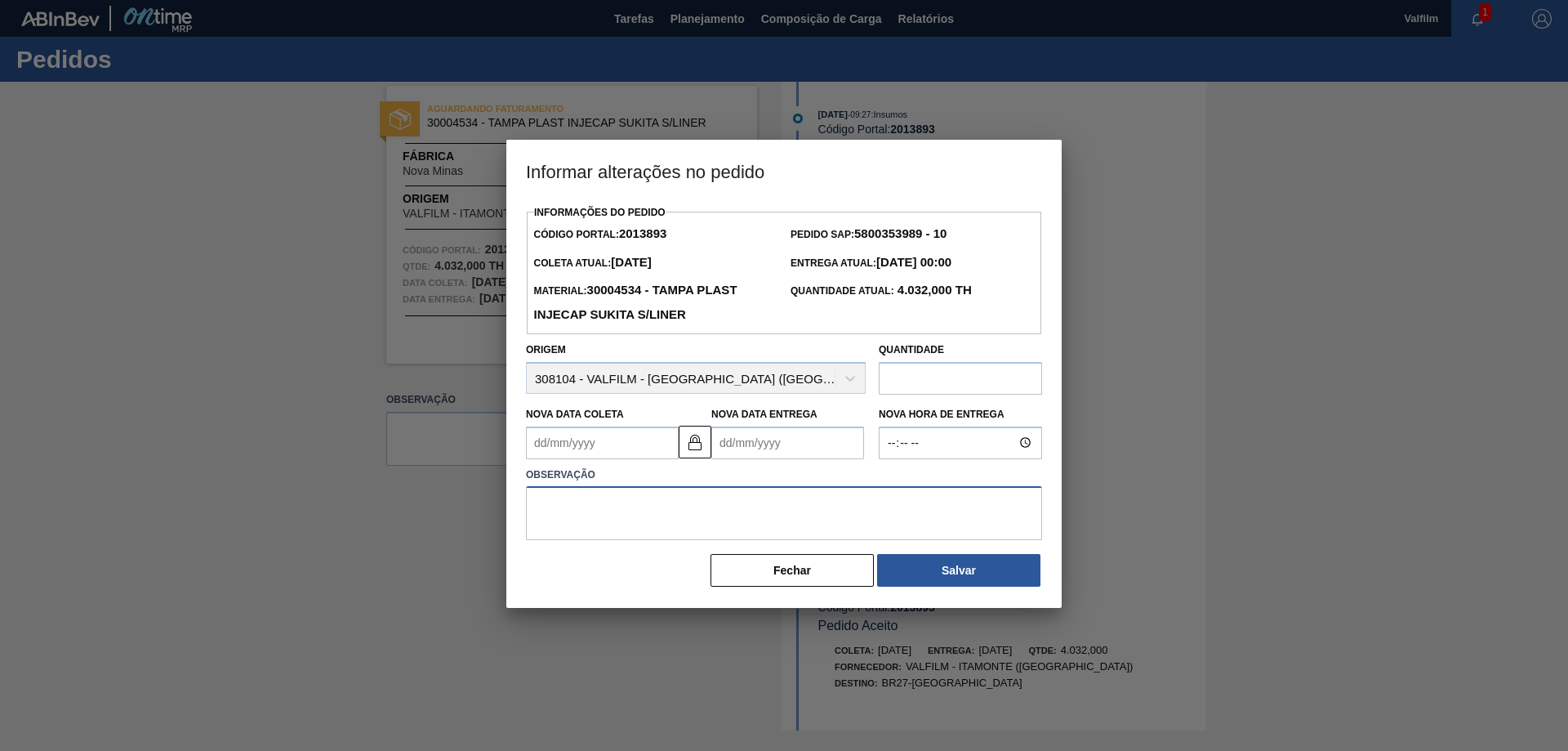
click at [661, 503] on textarea at bounding box center [784, 514] width 516 height 54
click at [579, 452] on Coleta2013893 "Nova Data Coleta" at bounding box center [602, 443] width 153 height 32
click at [647, 568] on div "11" at bounding box center [651, 560] width 22 height 22
type Coleta2013893 "[DATE]"
type Entrega2013893 "[DATE]"
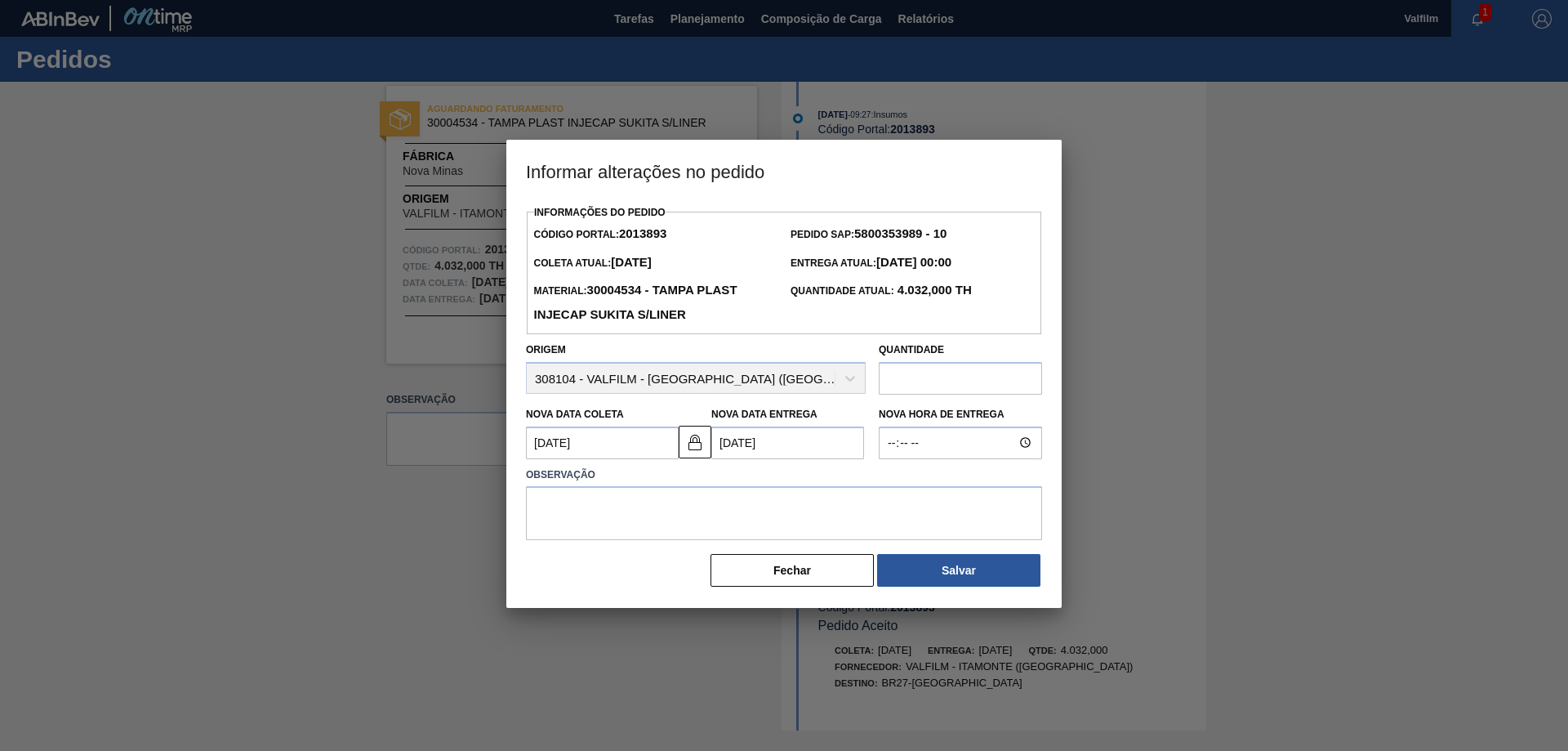
click at [741, 445] on Entrega2013893 "[DATE]" at bounding box center [788, 443] width 153 height 32
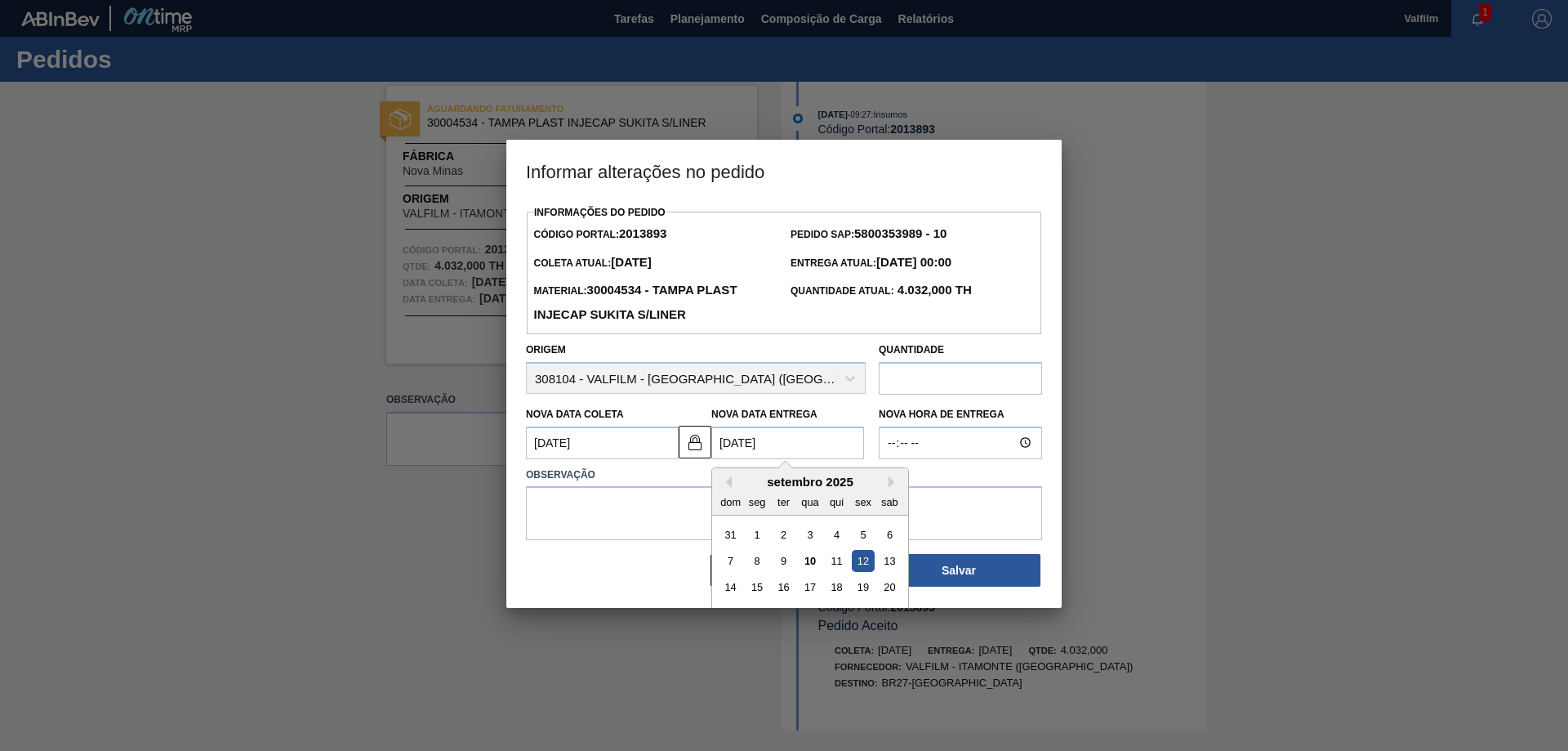
click at [864, 558] on div "12" at bounding box center [862, 560] width 22 height 22
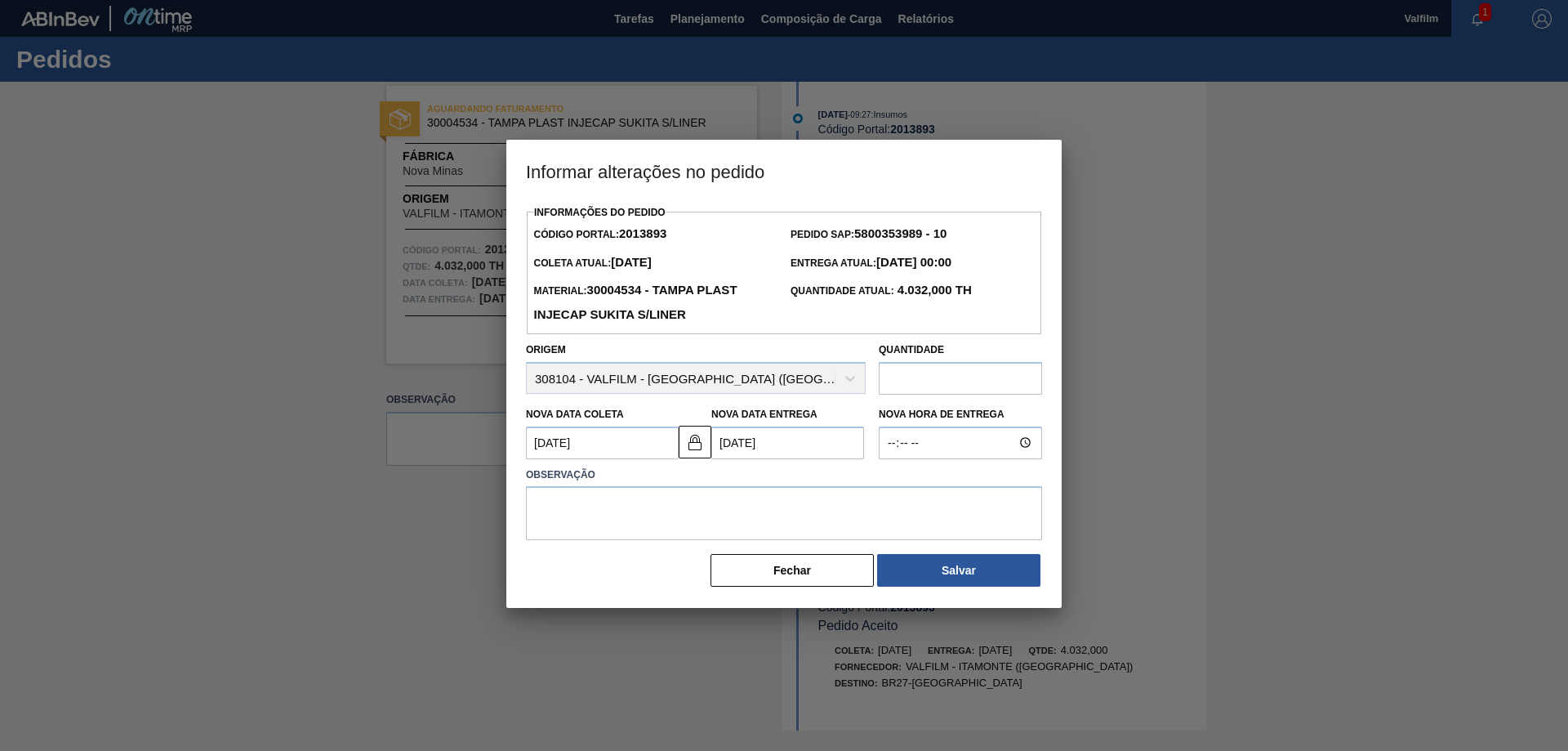
click at [775, 445] on Entrega2013893 "[DATE]" at bounding box center [788, 443] width 153 height 32
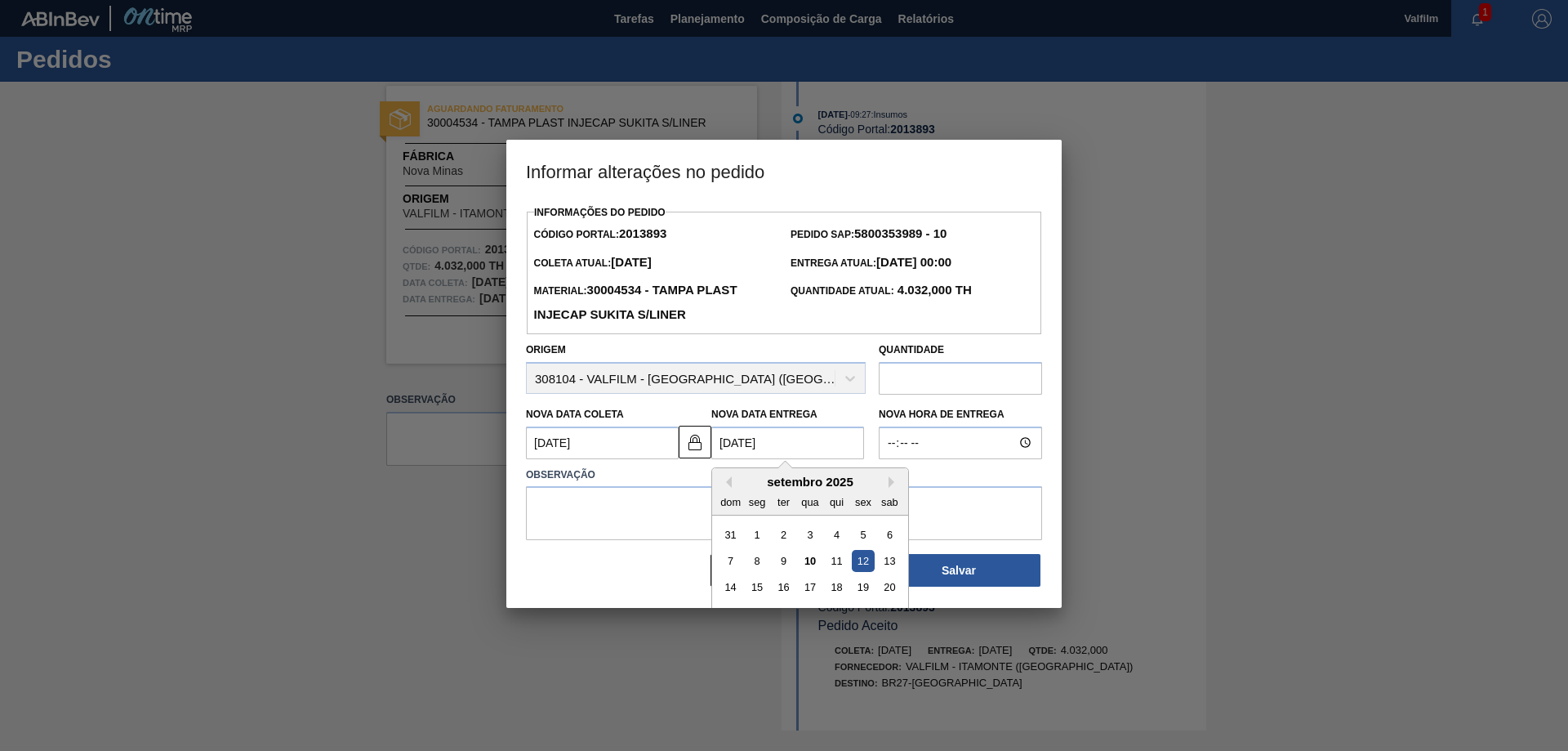
click at [867, 566] on div "12" at bounding box center [862, 560] width 22 height 22
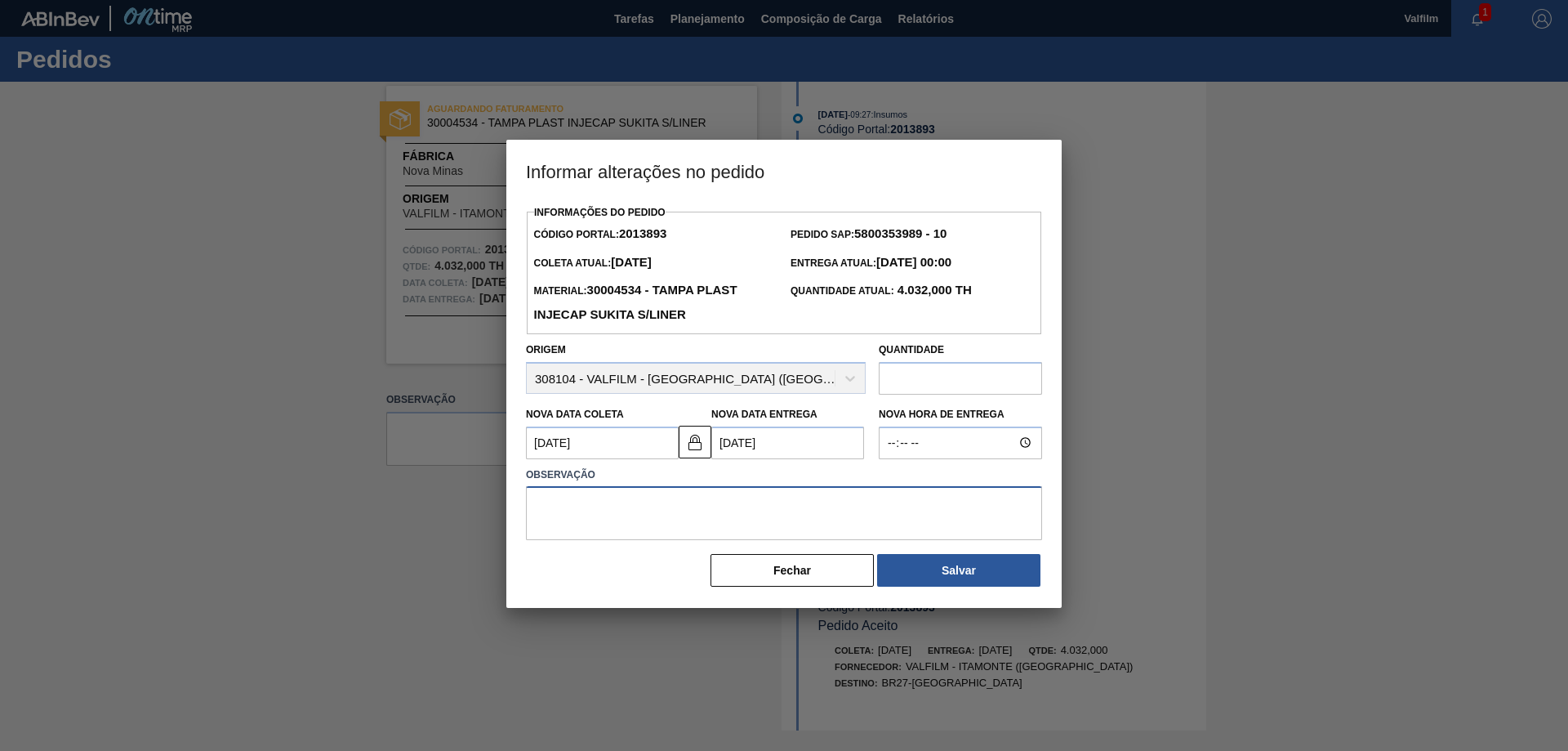
click at [759, 501] on textarea at bounding box center [784, 514] width 516 height 54
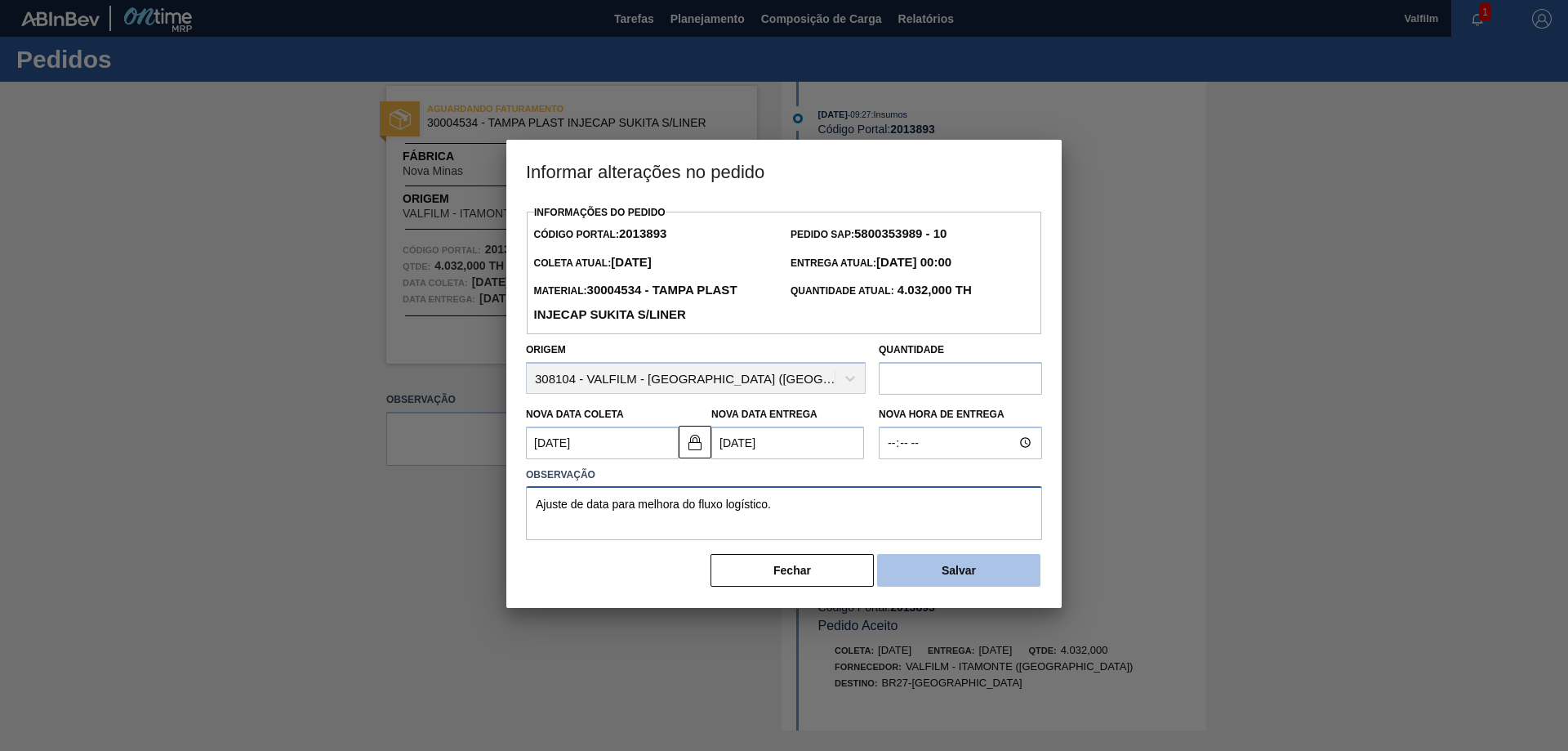
type textarea "Ajuste de data para melhora do fluxo logístico."
click at [974, 575] on button "Salvar" at bounding box center [959, 570] width 163 height 32
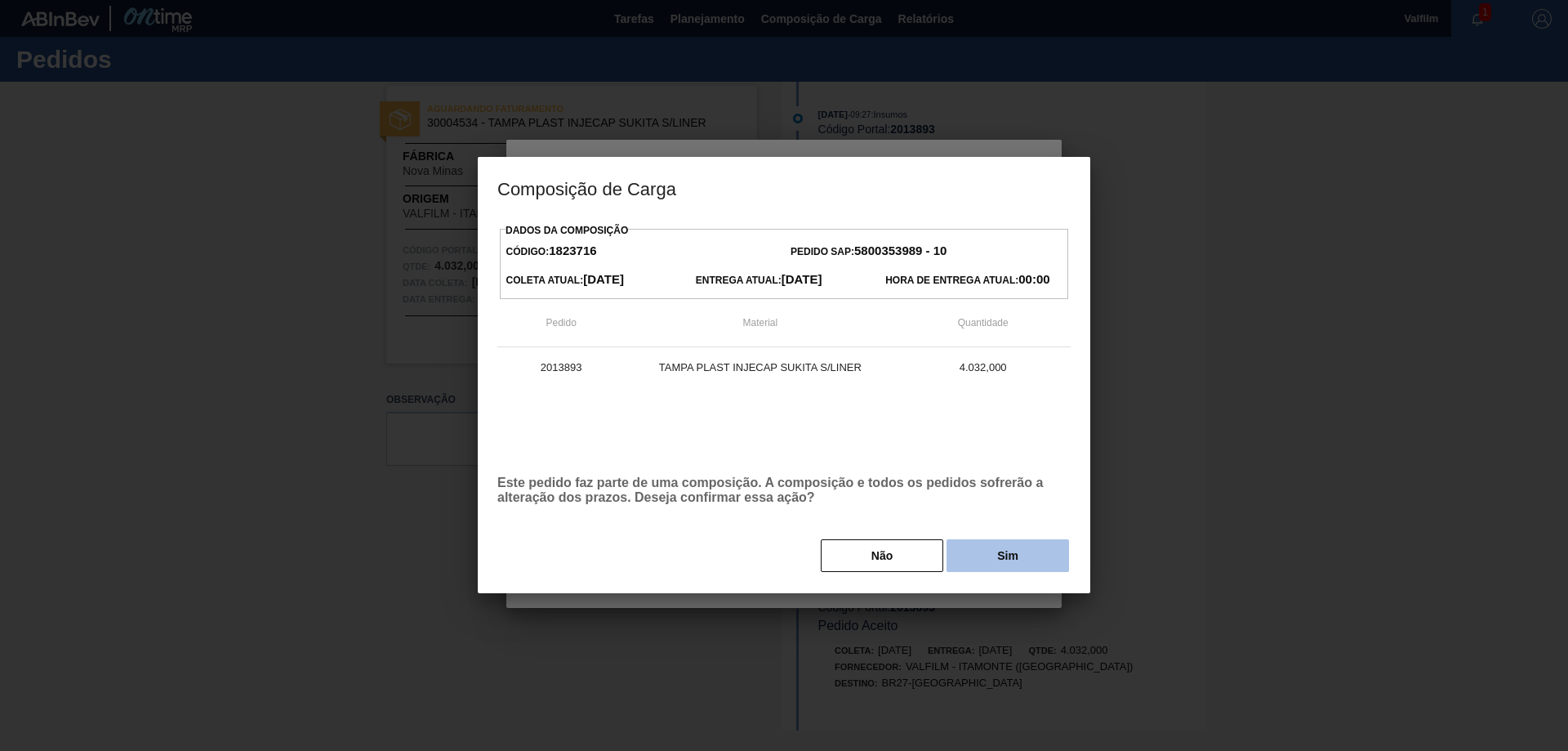
click at [1010, 560] on button "Sim" at bounding box center [1008, 555] width 123 height 32
